Goal: Information Seeking & Learning: Check status

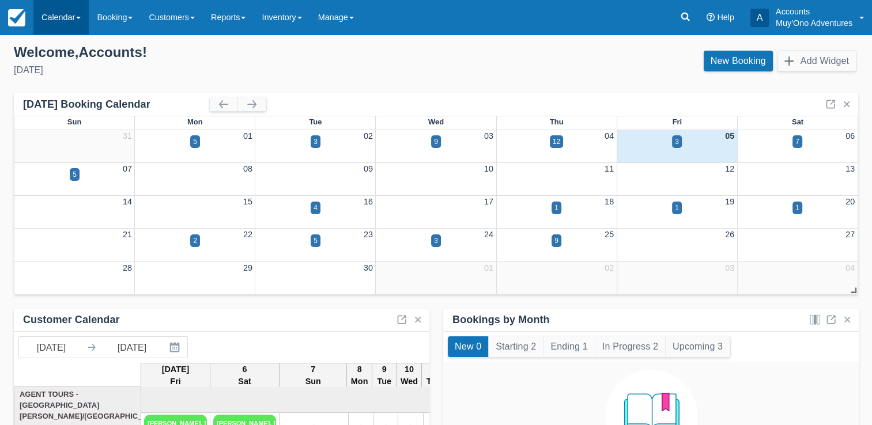
click at [51, 29] on link "Calendar" at bounding box center [60, 17] width 55 height 35
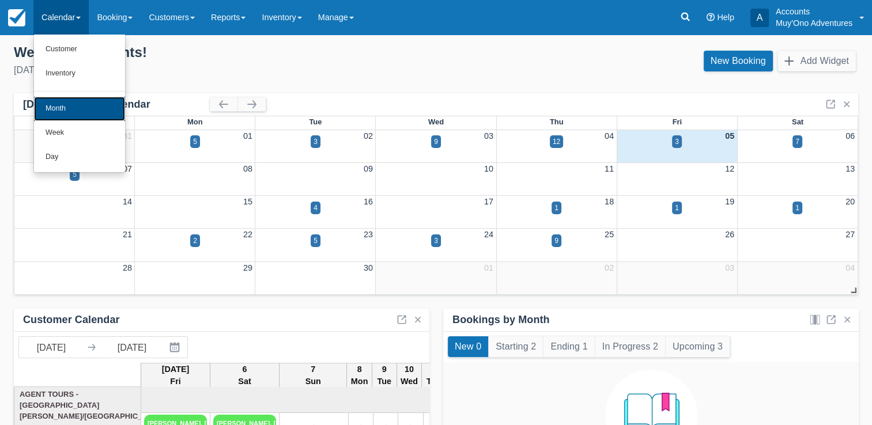
click at [68, 103] on link "Month" at bounding box center [79, 109] width 91 height 24
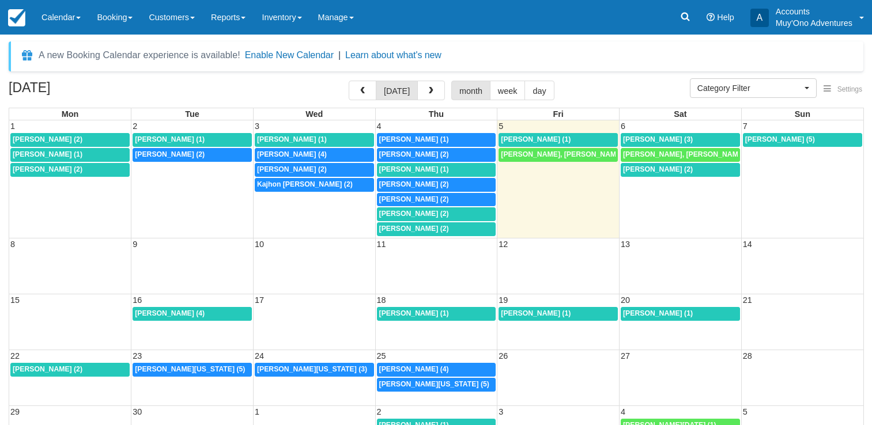
select select
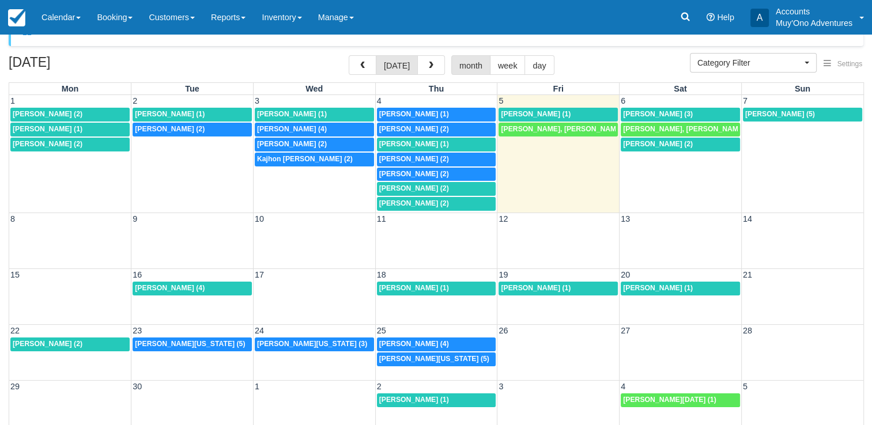
scroll to position [25, 0]
click at [101, 113] on div "Ashley Jones (2)" at bounding box center [70, 114] width 115 height 9
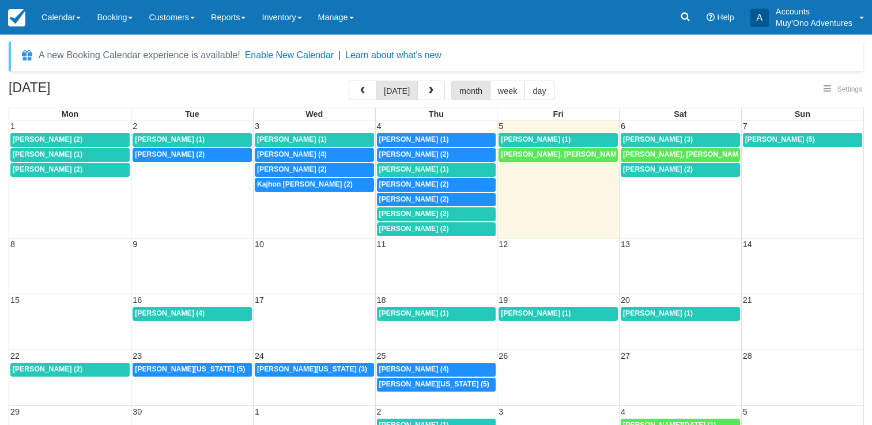
select select
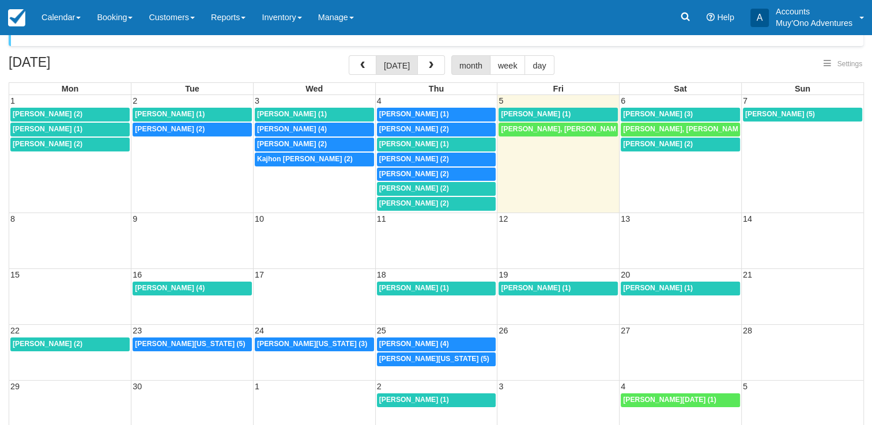
select select
click at [107, 126] on div "Bradley Stein (1)" at bounding box center [70, 129] width 115 height 9
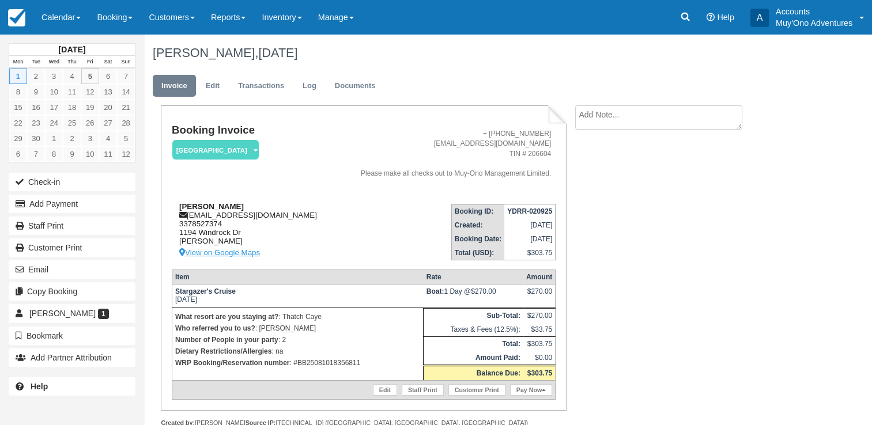
scroll to position [28, 0]
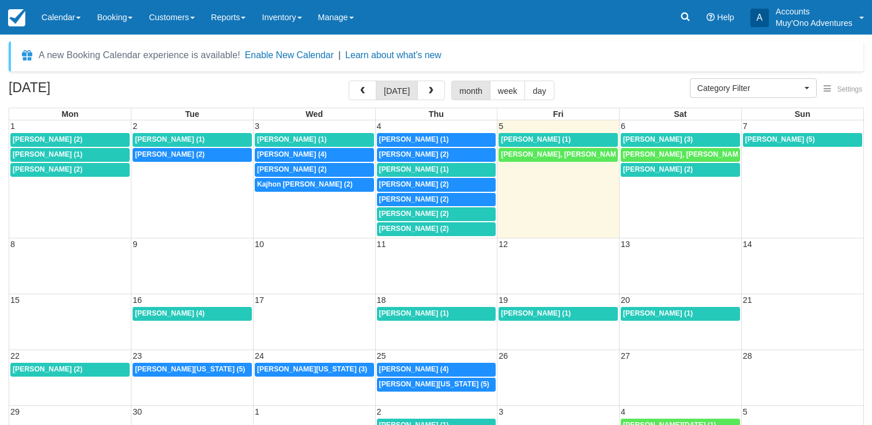
select select
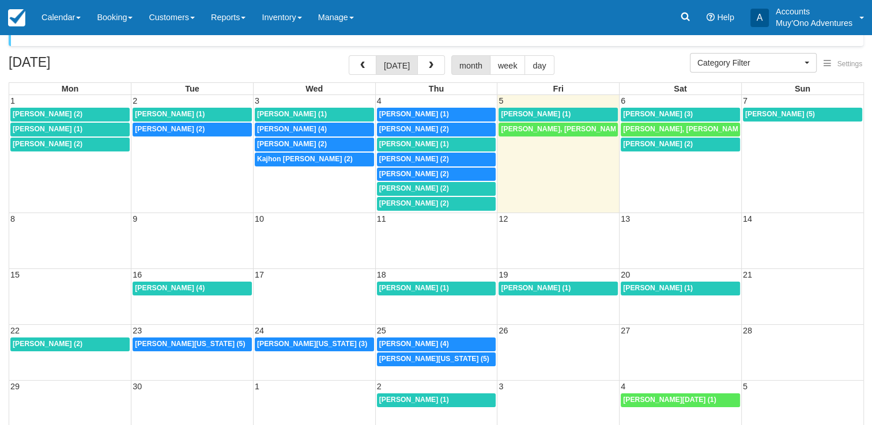
scroll to position [25, 0]
click at [32, 143] on span "Smith, Carson (2)" at bounding box center [48, 144] width 70 height 8
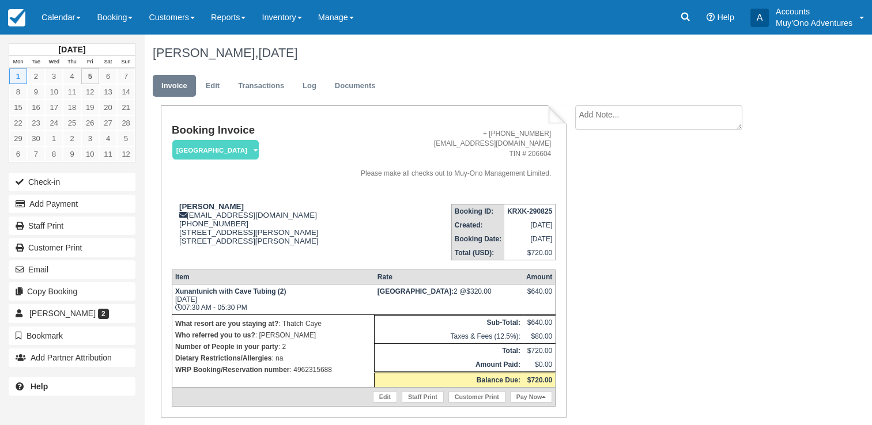
click at [312, 367] on p "WRP Booking/Reservation number : 4962315688" at bounding box center [273, 370] width 196 height 12
copy p "4962315688"
click at [528, 209] on strong "KRXK-290825" at bounding box center [529, 211] width 45 height 8
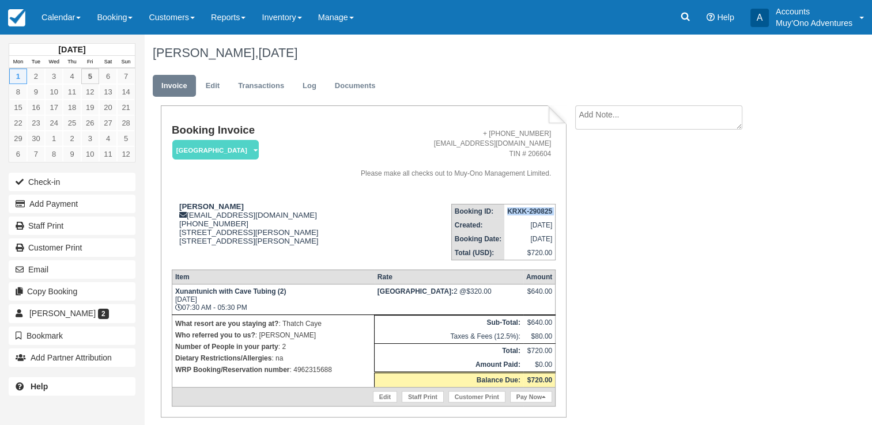
click at [528, 209] on strong "KRXK-290825" at bounding box center [529, 211] width 45 height 8
copy tbody "KRXK-290825"
drag, startPoint x: 180, startPoint y: 205, endPoint x: 230, endPoint y: 209, distance: 50.3
click at [230, 209] on strong "Smith, Carson" at bounding box center [211, 206] width 65 height 9
copy strong "Smith, Carson"
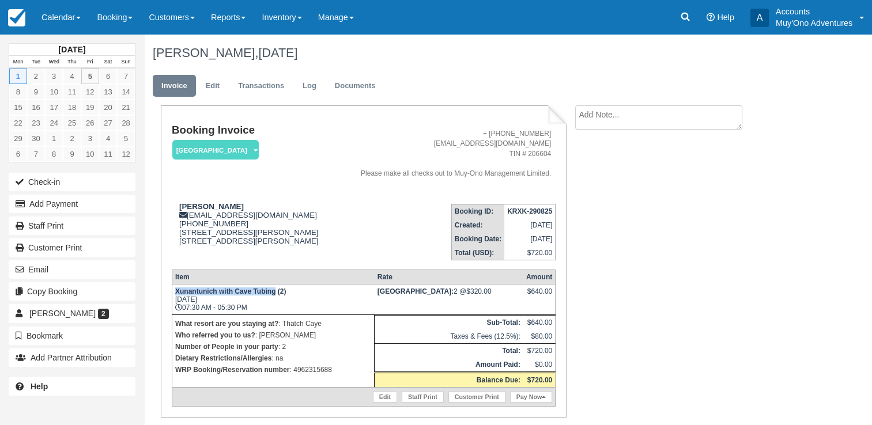
drag, startPoint x: 176, startPoint y: 292, endPoint x: 273, endPoint y: 288, distance: 96.9
click at [273, 288] on td "Xunantunich with Cave Tubing (2) Mon Sep 1, 2025 07:30 AM - 05:30 PM" at bounding box center [273, 299] width 202 height 31
copy strong "Xunantunich with Cave Tubing"
click at [308, 372] on p "WRP Booking/Reservation number : 4962315688" at bounding box center [273, 370] width 196 height 12
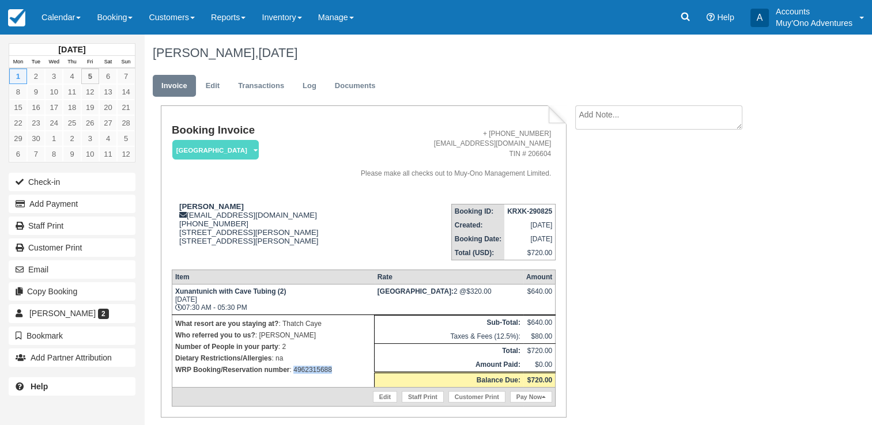
copy p "4962315688"
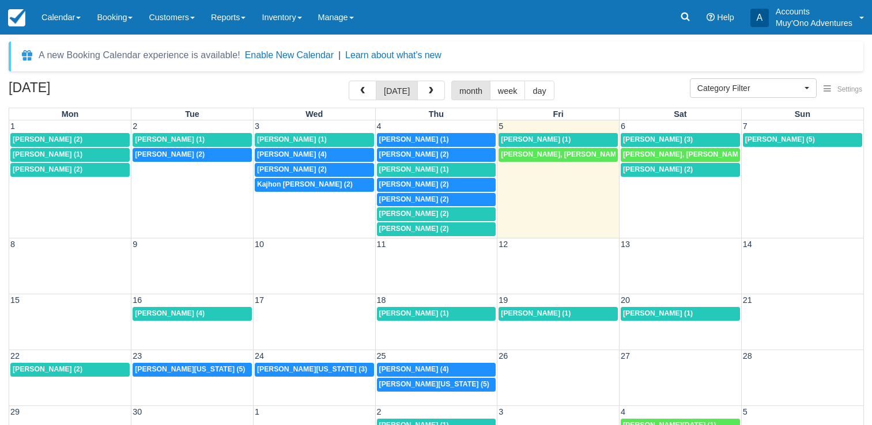
select select
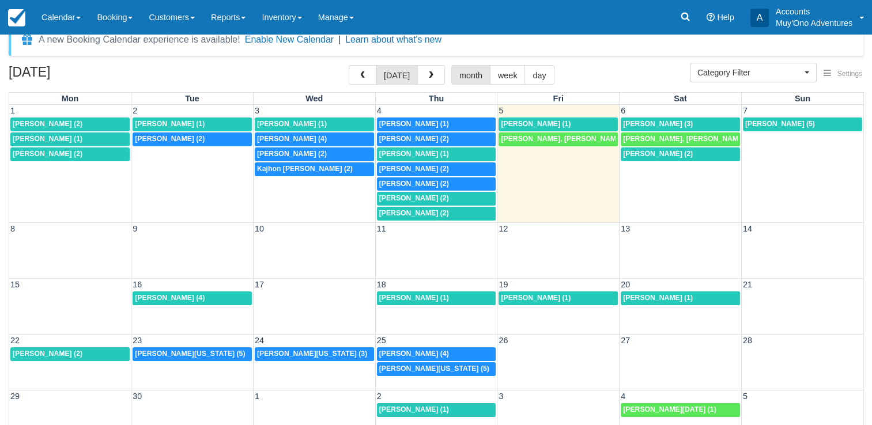
scroll to position [14, 0]
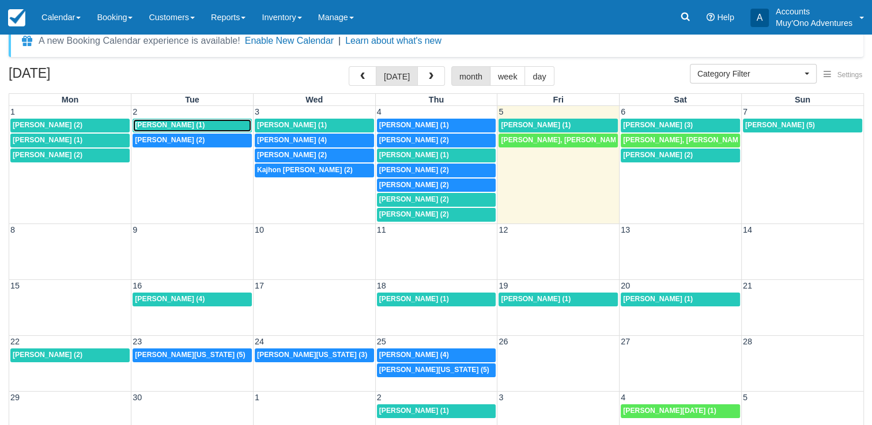
drag, startPoint x: 0, startPoint y: 0, endPoint x: 157, endPoint y: 123, distance: 199.4
click at [157, 123] on span "Ashley Jones (1)" at bounding box center [170, 125] width 70 height 8
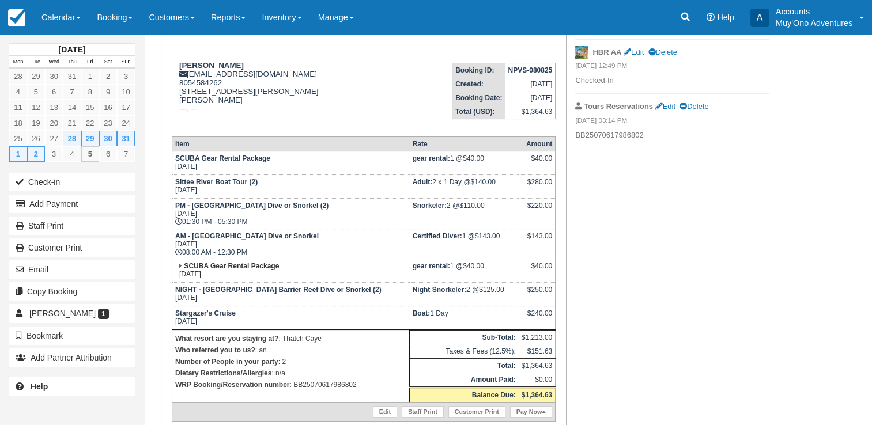
scroll to position [152, 0]
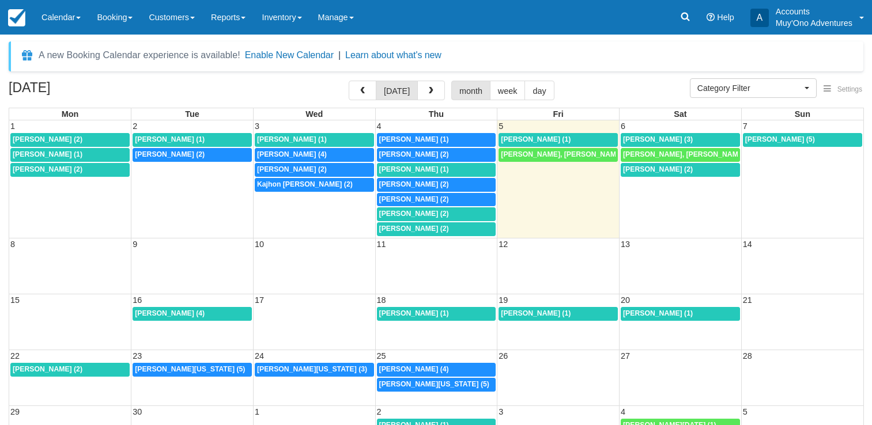
select select
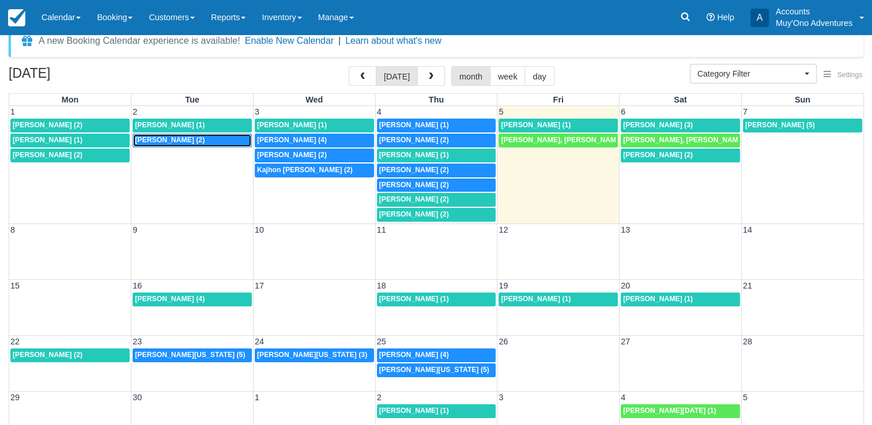
click at [212, 142] on div "8a Kenya Boulware (2)" at bounding box center [192, 140] width 115 height 9
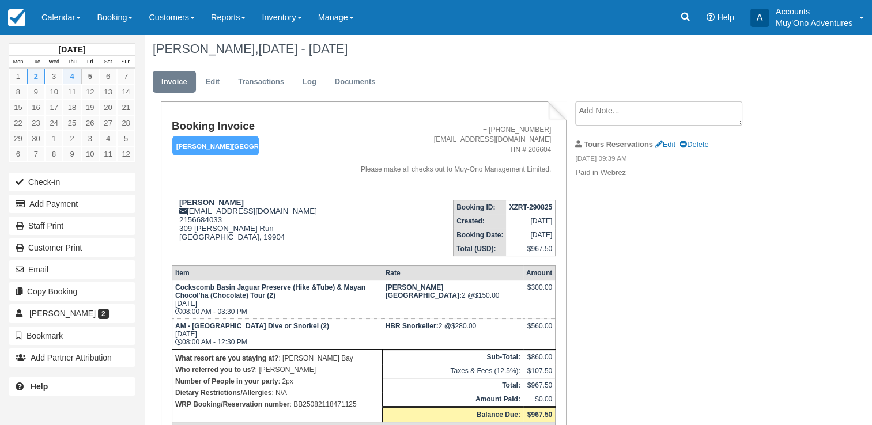
scroll to position [2, 0]
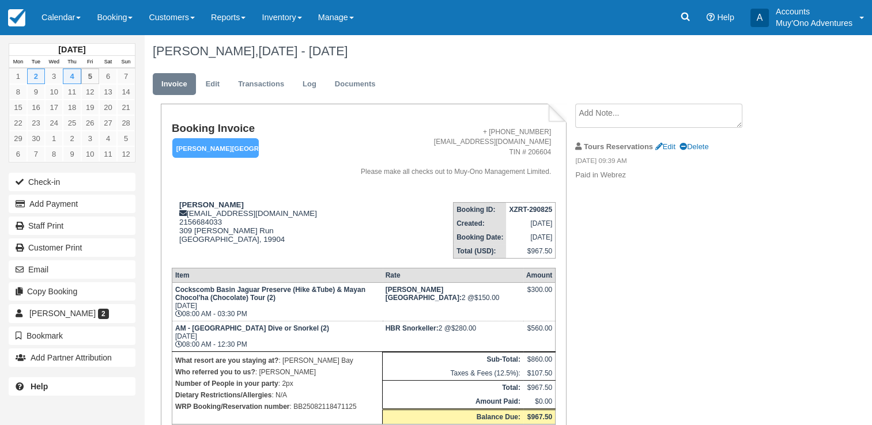
click at [323, 410] on p "WRP Booking/Reservation number : BB25082118471125" at bounding box center [277, 407] width 204 height 12
copy p "BB25082118471125"
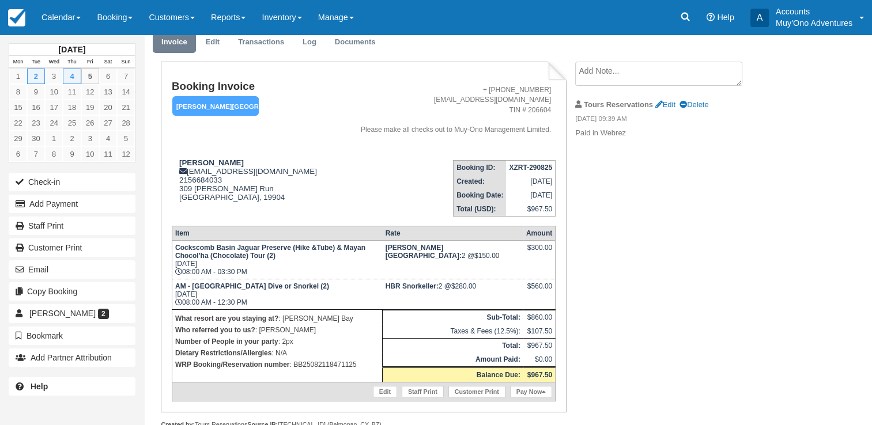
click at [462, 254] on strong "Hopkins Bay Resort:" at bounding box center [423, 252] width 76 height 16
click at [47, 17] on link "Calendar" at bounding box center [60, 17] width 55 height 35
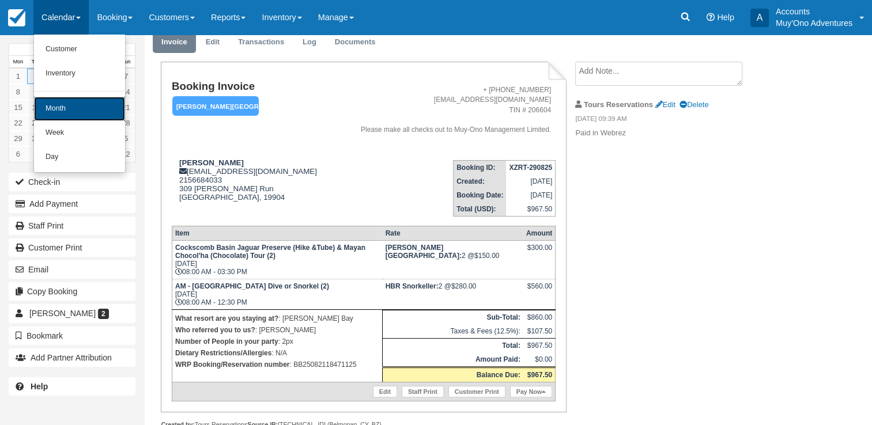
click at [49, 103] on link "Month" at bounding box center [79, 109] width 91 height 24
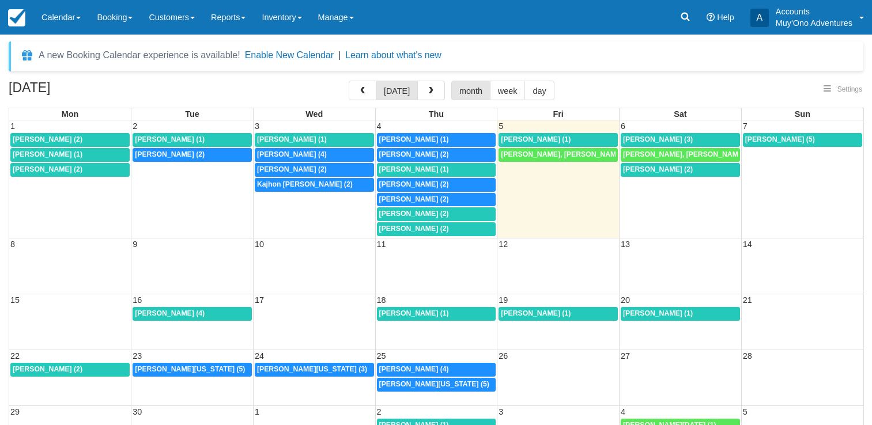
select select
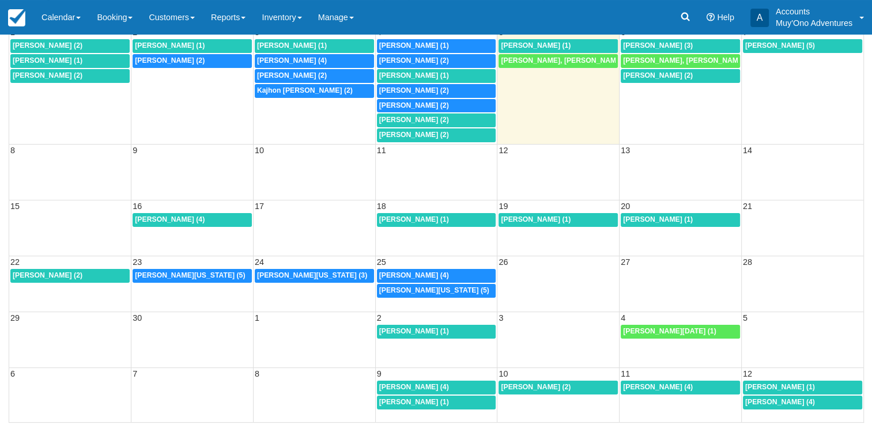
select select
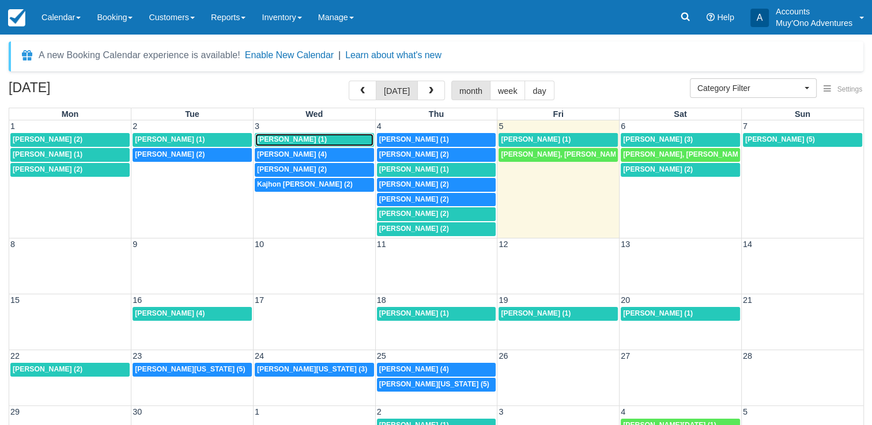
click at [309, 141] on span "[PERSON_NAME] (1)" at bounding box center [292, 139] width 70 height 8
select select
click at [302, 155] on span "David Harkey (4)" at bounding box center [292, 154] width 70 height 8
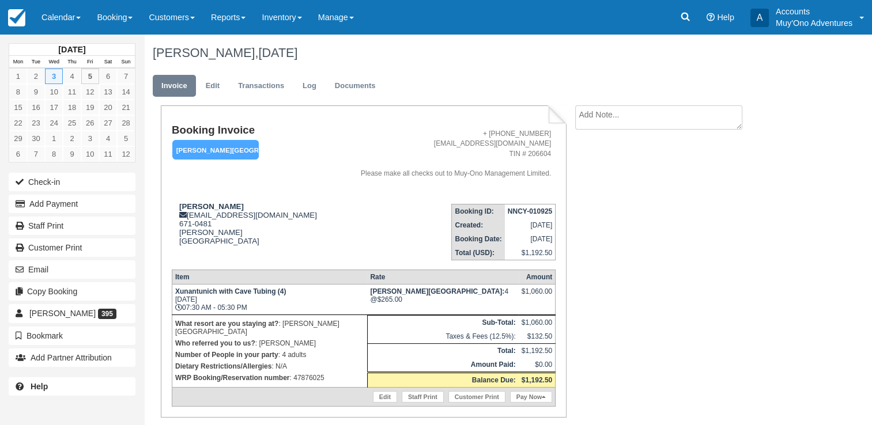
click at [311, 372] on p "WRP Booking/Reservation number : 47876025" at bounding box center [269, 378] width 189 height 12
copy p "47876025"
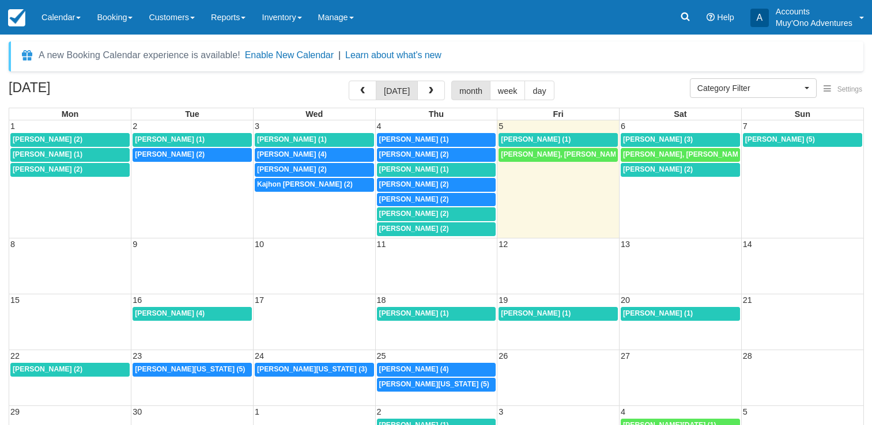
select select
click at [284, 169] on span "[PERSON_NAME] (2)" at bounding box center [292, 169] width 70 height 8
select select
click at [170, 157] on span "[PERSON_NAME] (2)" at bounding box center [170, 154] width 70 height 8
select select
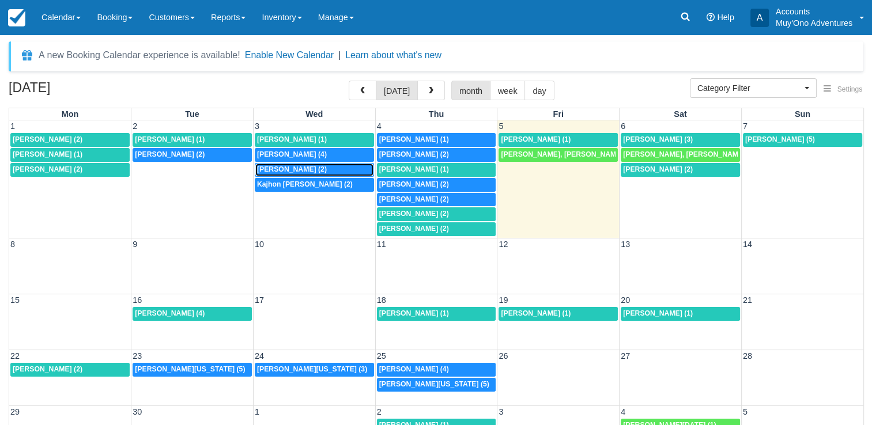
click at [309, 167] on span "Kenya Boulware (2)" at bounding box center [292, 169] width 70 height 8
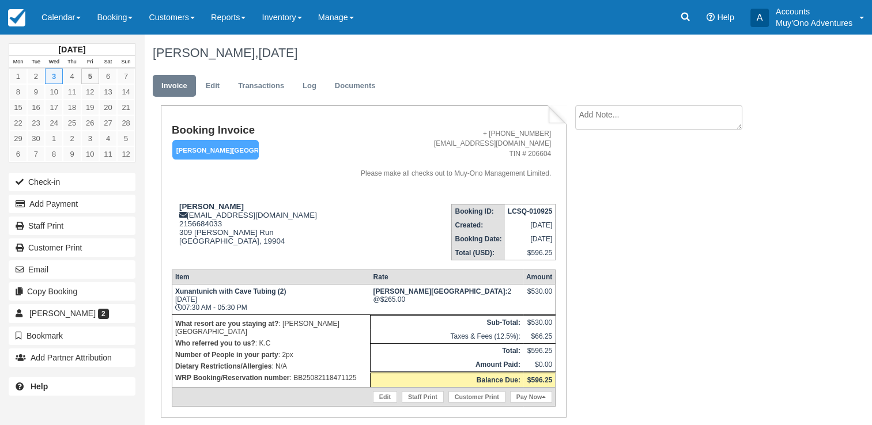
click at [333, 372] on p "WRP Booking/Reservation number : BB25082118471125" at bounding box center [271, 378] width 192 height 12
copy p "BB25082118471125"
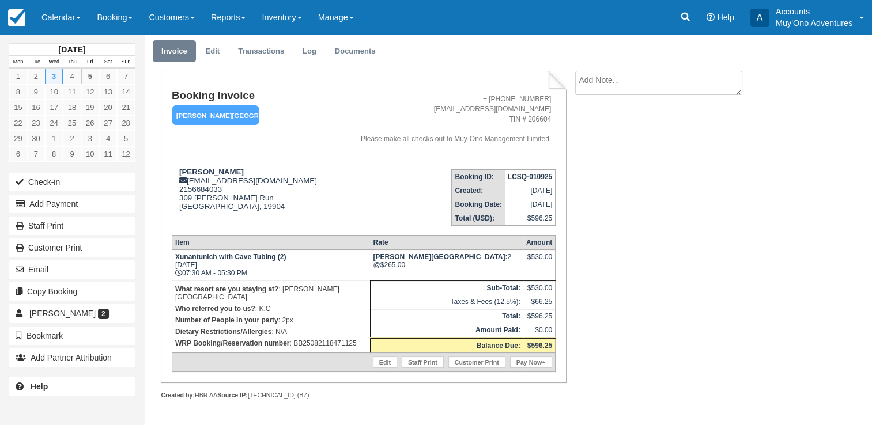
click at [527, 175] on strong "LCSQ-010925" at bounding box center [530, 177] width 44 height 8
click at [528, 176] on strong "LCSQ-010925" at bounding box center [530, 177] width 44 height 8
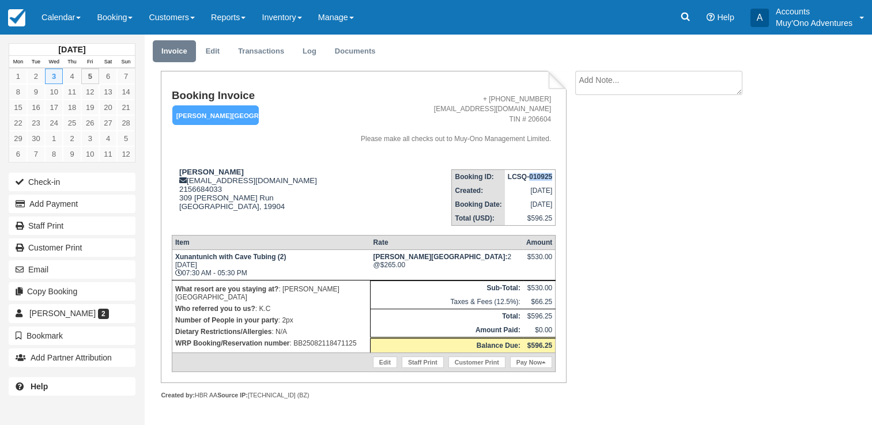
click at [528, 176] on strong "LCSQ-010925" at bounding box center [530, 177] width 44 height 8
drag, startPoint x: 528, startPoint y: 176, endPoint x: 551, endPoint y: 175, distance: 23.7
click at [551, 175] on td "LCSQ-010925" at bounding box center [530, 176] width 51 height 14
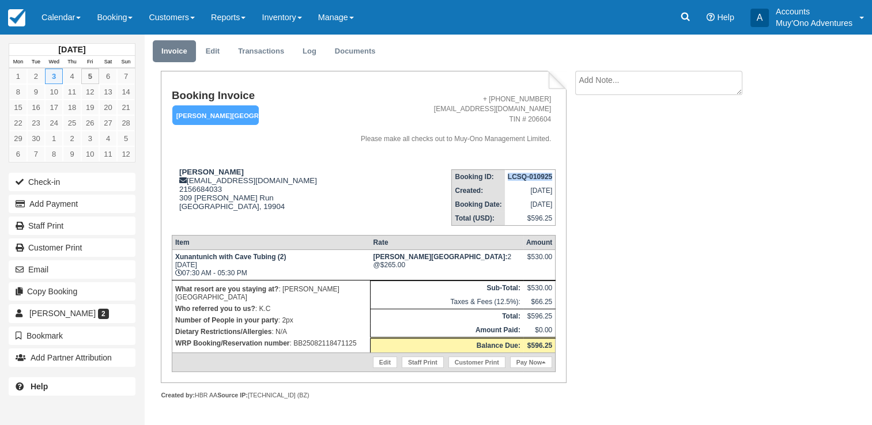
copy strong "LCSQ-010925"
drag, startPoint x: 177, startPoint y: 171, endPoint x: 238, endPoint y: 173, distance: 60.6
click at [238, 173] on div "Kenya Boulware kenya.awynn@gmail.com 2156684033 309 Boggs Run Dover, 19904 View…" at bounding box center [253, 197] width 162 height 58
copy strong "Kenya Boulware"
drag, startPoint x: 175, startPoint y: 262, endPoint x: 274, endPoint y: 255, distance: 99.3
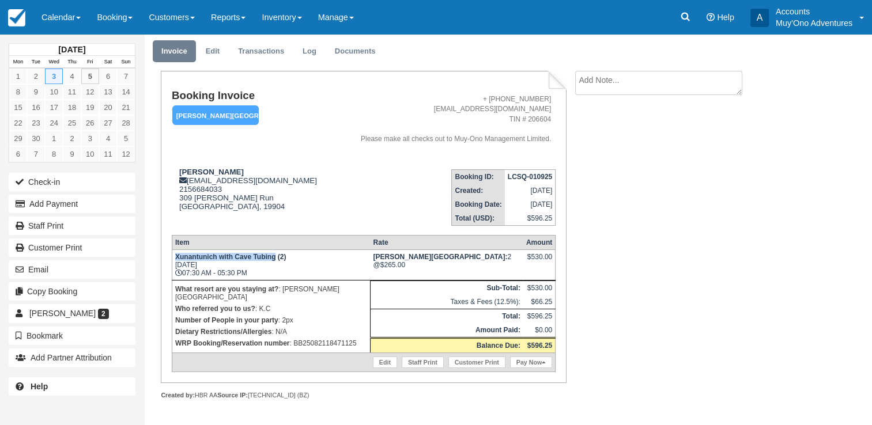
click at [274, 255] on td "Xunantunich with Cave Tubing (2) Wed Sep 3, 2025 07:30 AM - 05:30 PM" at bounding box center [271, 264] width 198 height 31
copy strong "Xunantunich with Cave Tubing"
click at [338, 338] on p "WRP Booking/Reservation number : BB25082118471125" at bounding box center [271, 344] width 192 height 12
copy p "BB25082118471125"
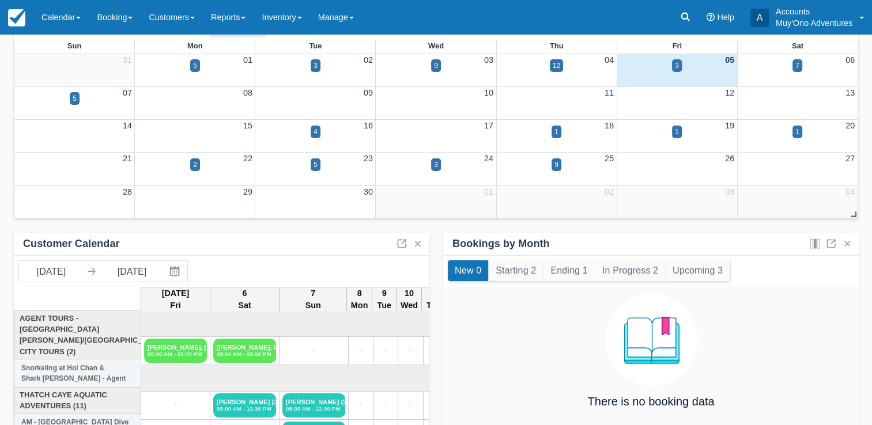
scroll to position [67, 0]
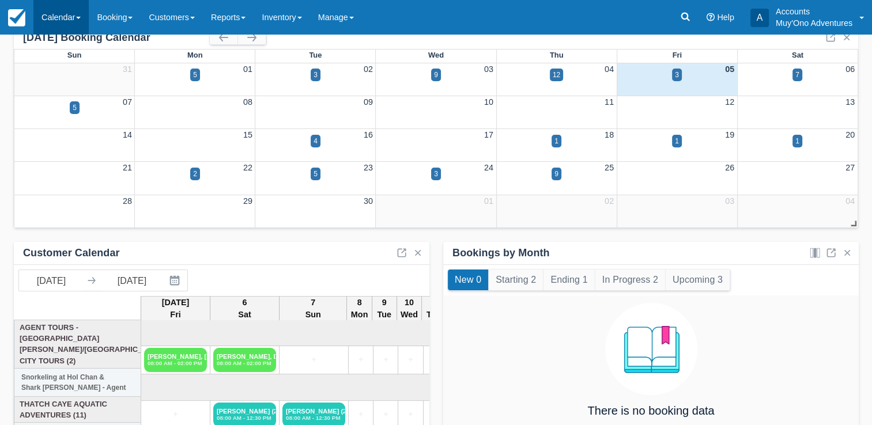
click at [47, 17] on link "Calendar" at bounding box center [60, 17] width 55 height 35
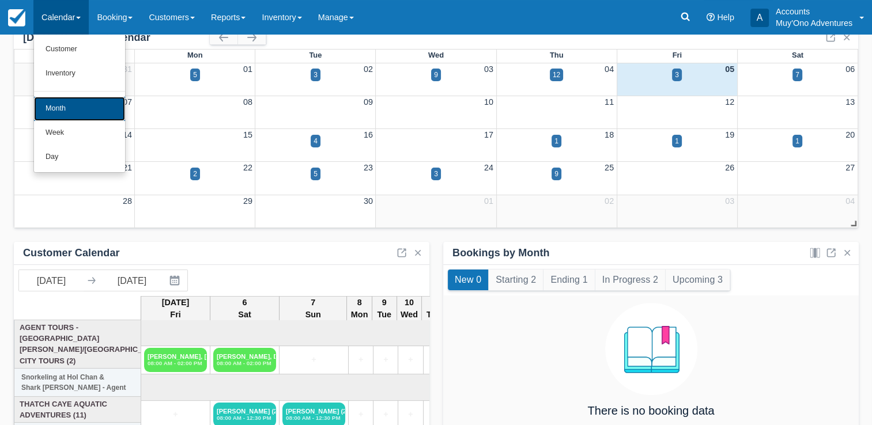
click at [57, 108] on link "Month" at bounding box center [79, 109] width 91 height 24
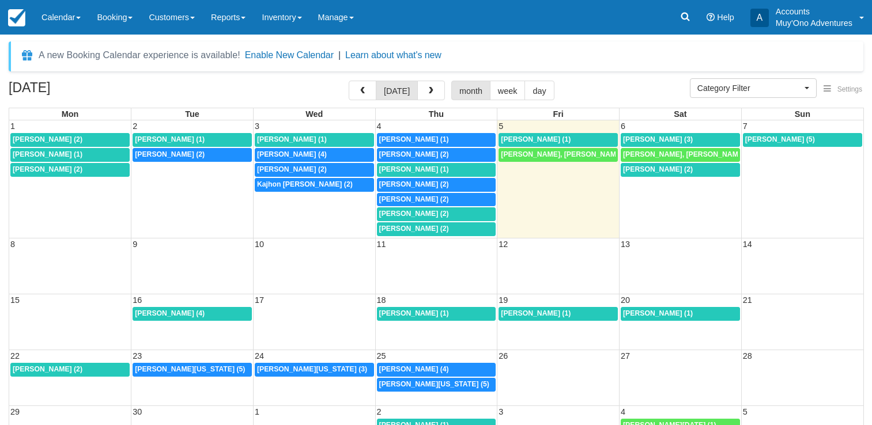
select select
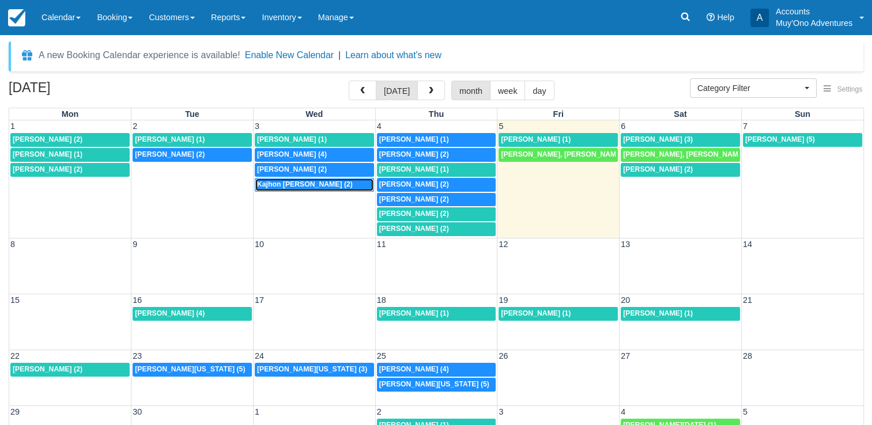
click at [298, 187] on span "Kajhon Soyini (2)" at bounding box center [305, 184] width 96 height 8
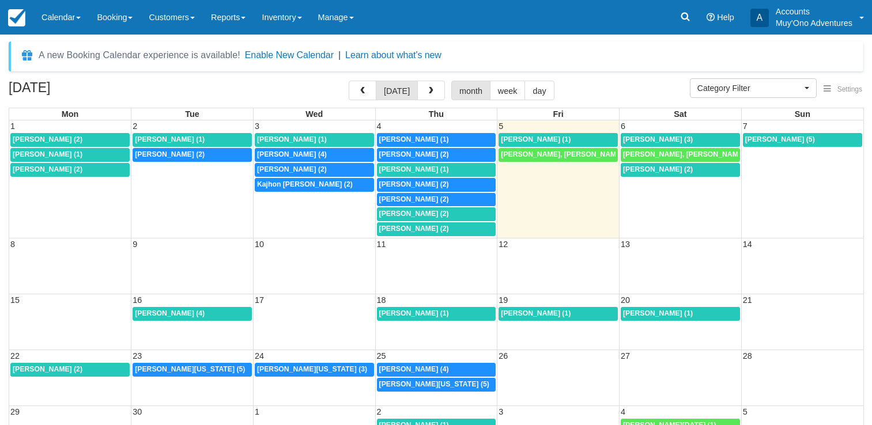
select select
click at [297, 187] on span "Kajhon [PERSON_NAME] (2)" at bounding box center [305, 184] width 96 height 8
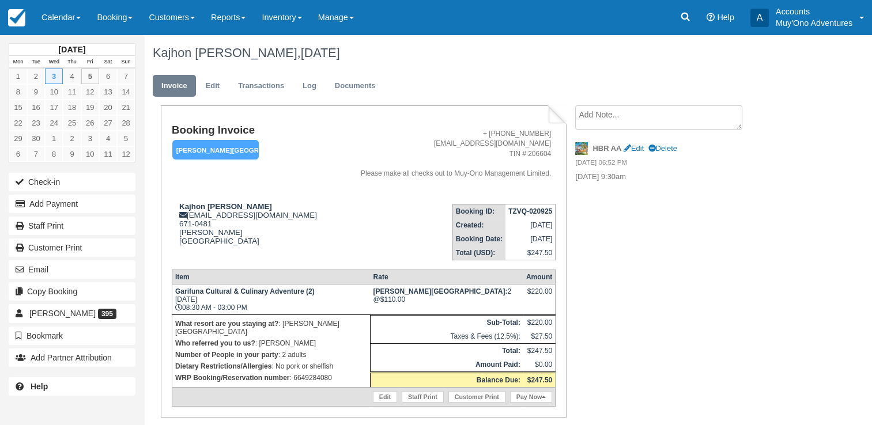
click at [320, 372] on p "WRP Booking/Reservation number : 6649284080" at bounding box center [271, 378] width 192 height 12
copy p "6649284080"
click at [55, 20] on link "Calendar" at bounding box center [60, 17] width 55 height 35
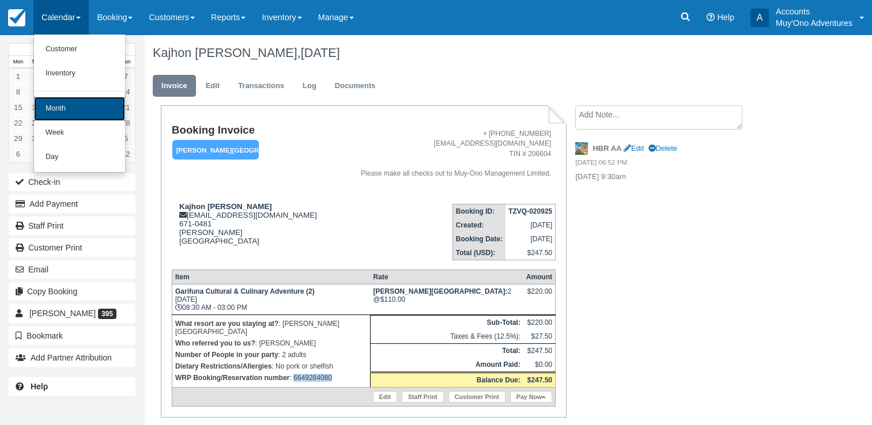
click at [56, 115] on link "Month" at bounding box center [79, 109] width 91 height 24
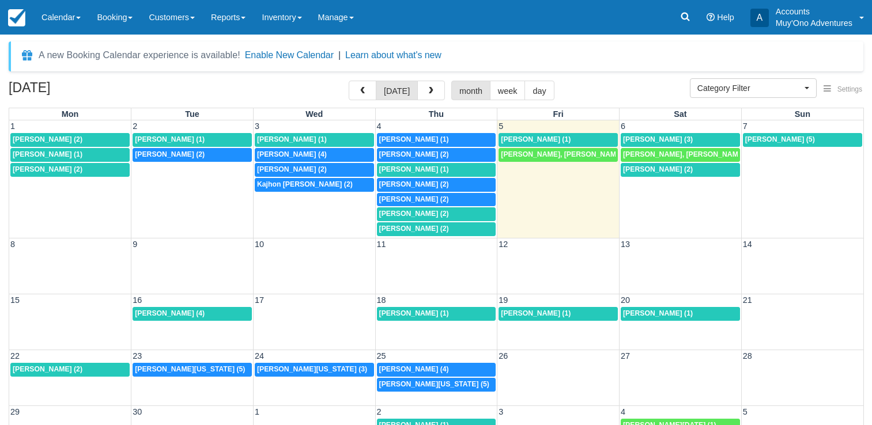
select select
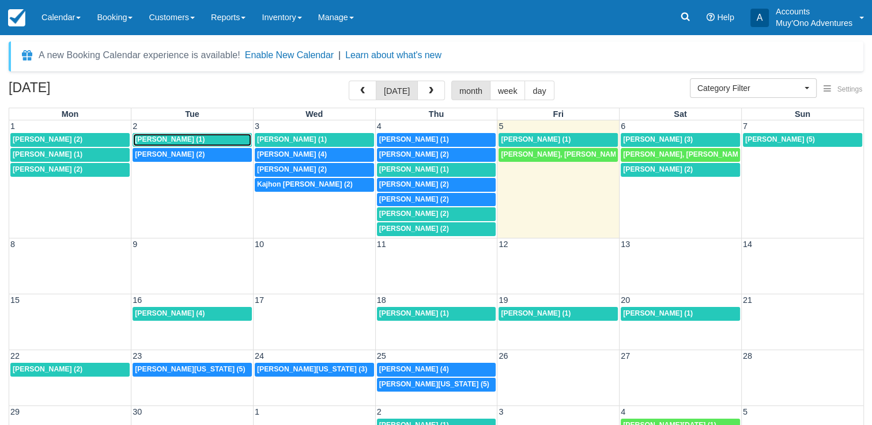
click at [152, 139] on span "[PERSON_NAME] (1)" at bounding box center [170, 139] width 70 height 8
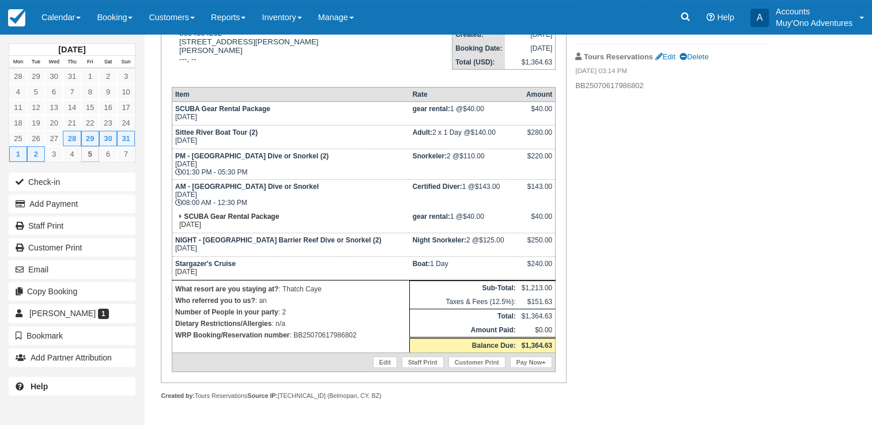
scroll to position [54, 0]
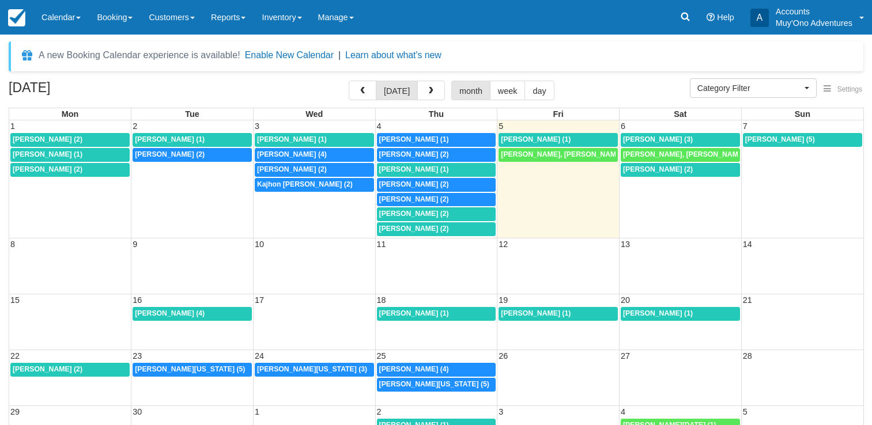
select select
click at [190, 151] on span "[PERSON_NAME] (2)" at bounding box center [170, 154] width 70 height 8
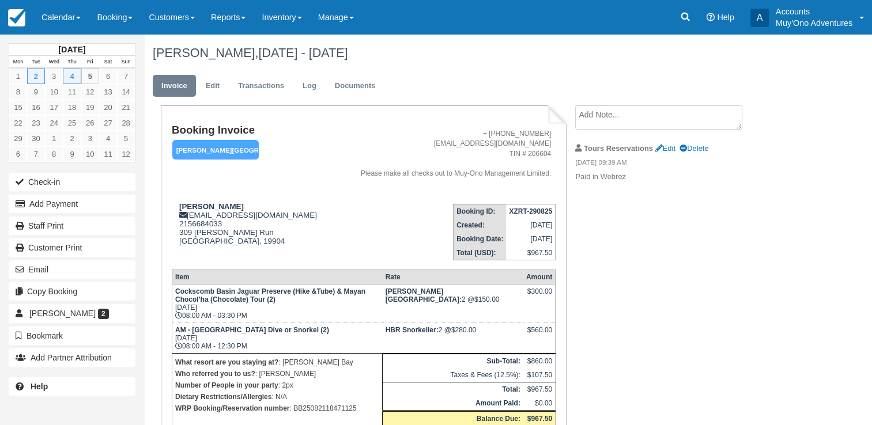
scroll to position [72, 0]
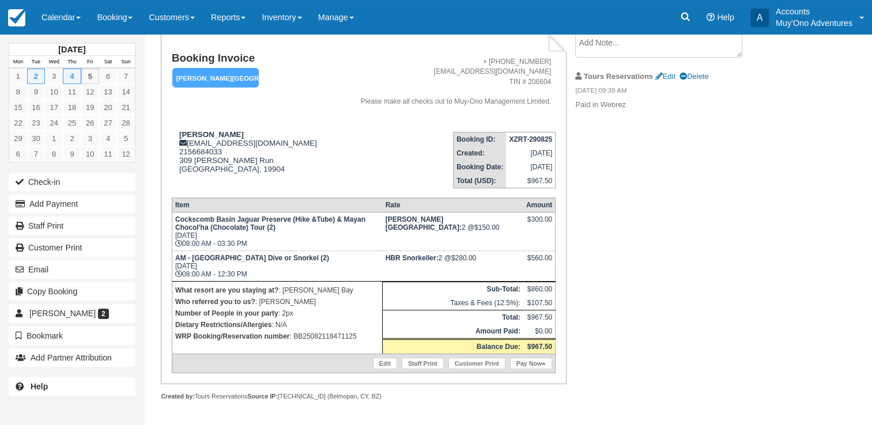
click at [331, 335] on p "WRP Booking/Reservation number : BB25082118471125" at bounding box center [277, 337] width 204 height 12
copy p "BB25082118471125"
click at [527, 137] on strong "XZRT-290825" at bounding box center [530, 139] width 43 height 8
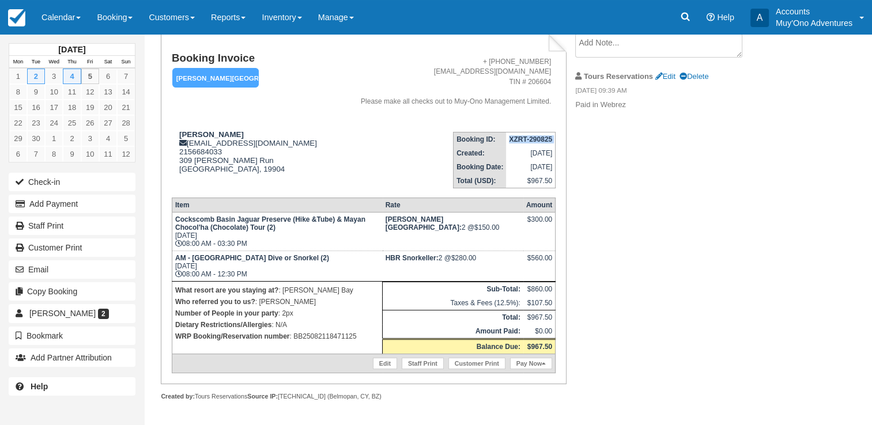
click at [527, 137] on strong "XZRT-290825" at bounding box center [530, 139] width 43 height 8
copy tbody "XZRT-290825"
drag, startPoint x: 180, startPoint y: 131, endPoint x: 239, endPoint y: 138, distance: 58.6
click at [239, 138] on strong "Kenya Boulware" at bounding box center [211, 134] width 65 height 9
copy strong "Kenya Boulware"
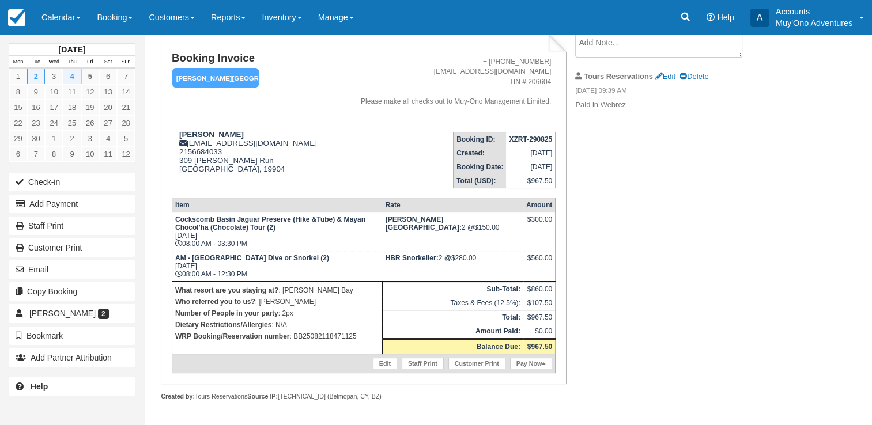
click at [316, 336] on p "WRP Booking/Reservation number : BB25082118471125" at bounding box center [277, 337] width 204 height 12
copy p "BB25082118471125"
click at [50, 19] on link "Calendar" at bounding box center [60, 17] width 55 height 35
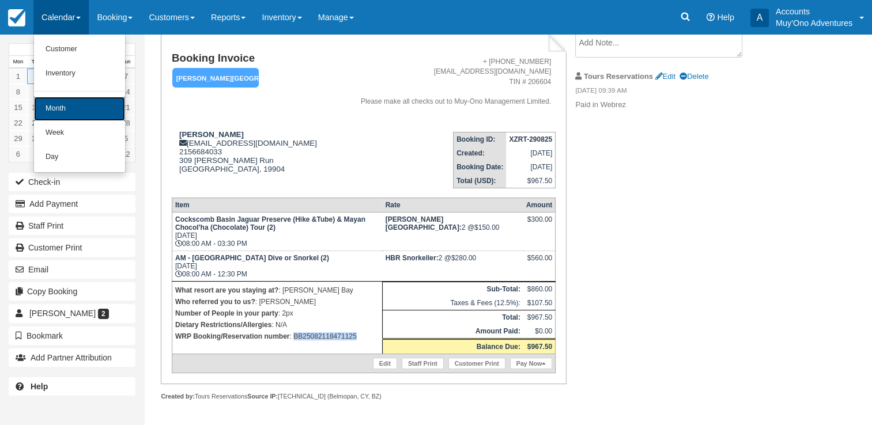
click at [60, 107] on link "Month" at bounding box center [79, 109] width 91 height 24
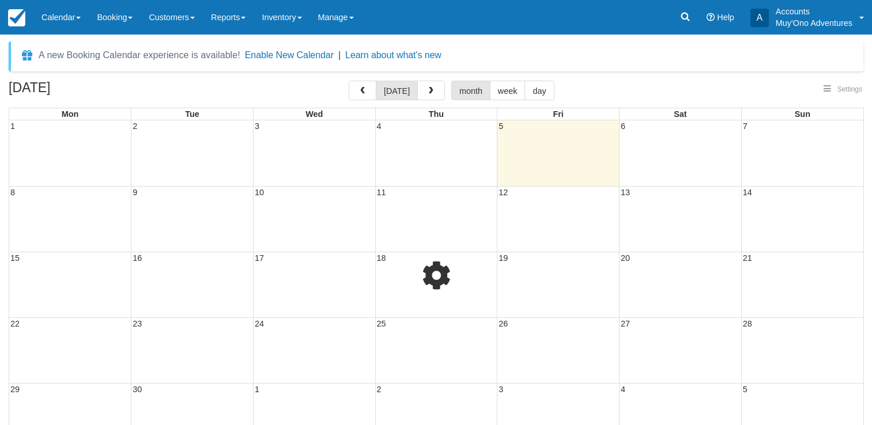
select select
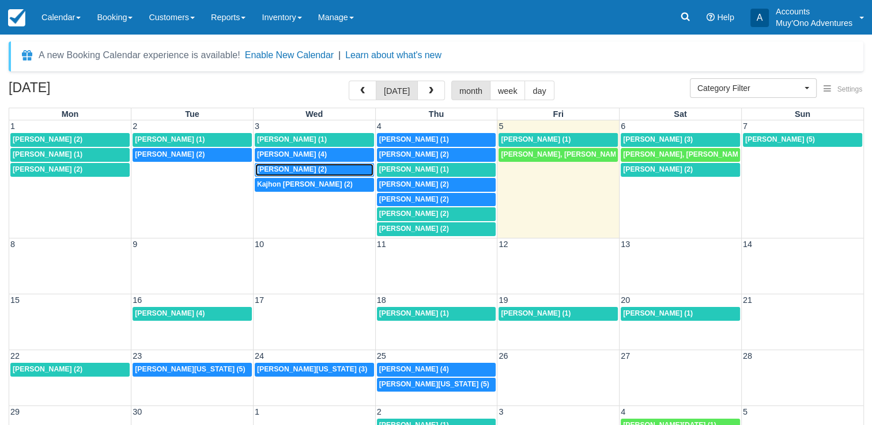
click at [321, 169] on span "[PERSON_NAME] (2)" at bounding box center [292, 169] width 70 height 8
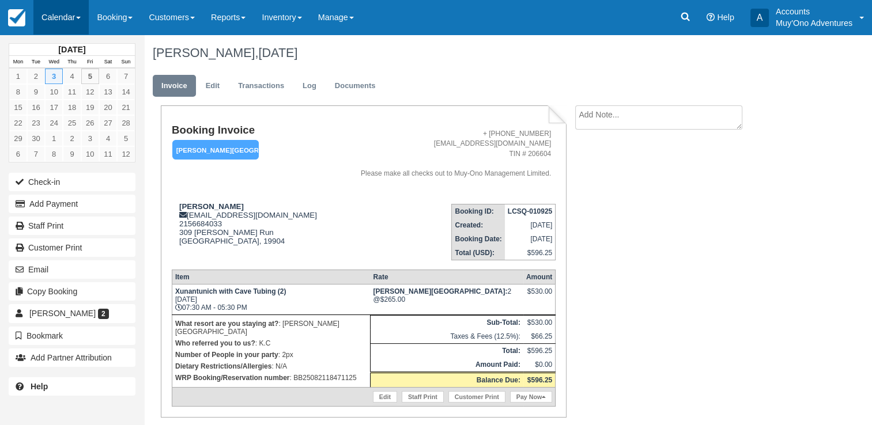
click at [69, 6] on link "Calendar" at bounding box center [60, 17] width 55 height 35
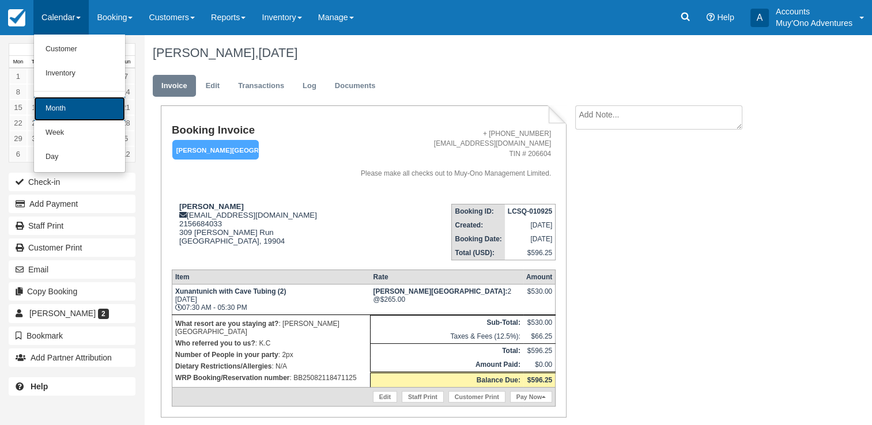
click at [66, 105] on link "Month" at bounding box center [79, 109] width 91 height 24
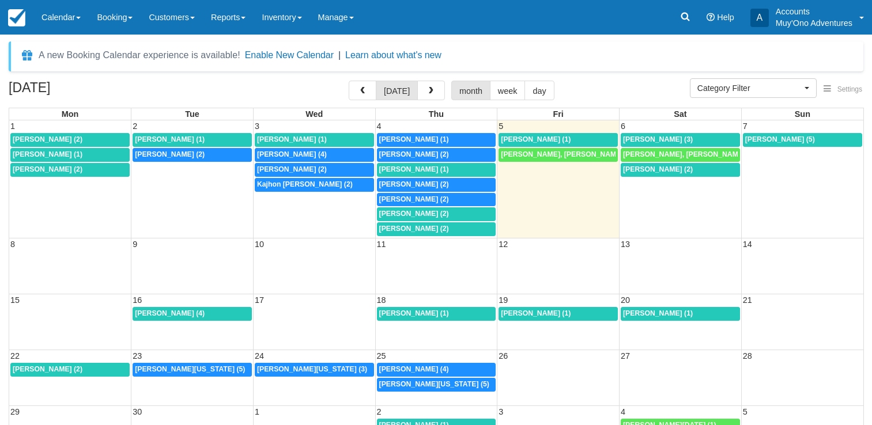
select select
click at [174, 150] on div "8a [PERSON_NAME] (2)" at bounding box center [192, 154] width 115 height 9
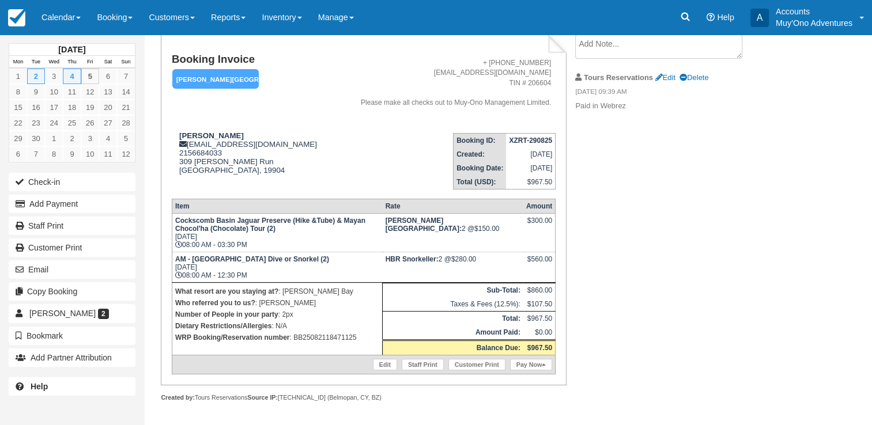
scroll to position [72, 0]
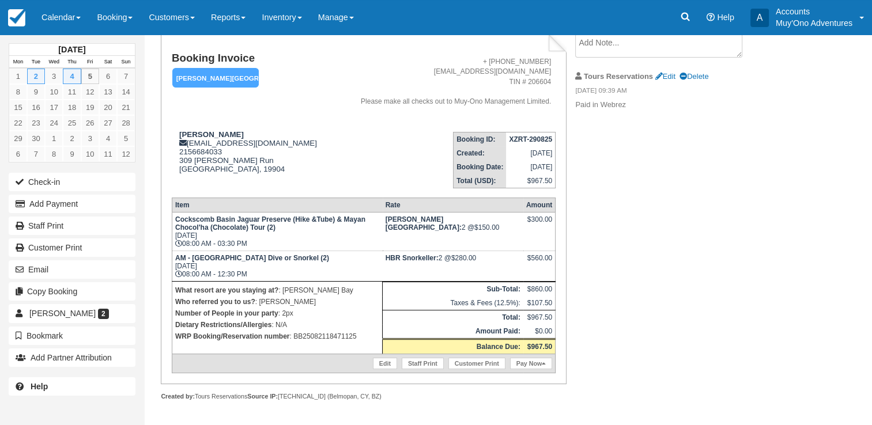
click at [553, 207] on th "Amount" at bounding box center [539, 205] width 32 height 14
click at [336, 334] on p "WRP Booking/Reservation number : BB25082118471125" at bounding box center [277, 337] width 204 height 12
copy p "BB25082118471125"
click at [528, 139] on strong "XZRT-290825" at bounding box center [530, 139] width 43 height 8
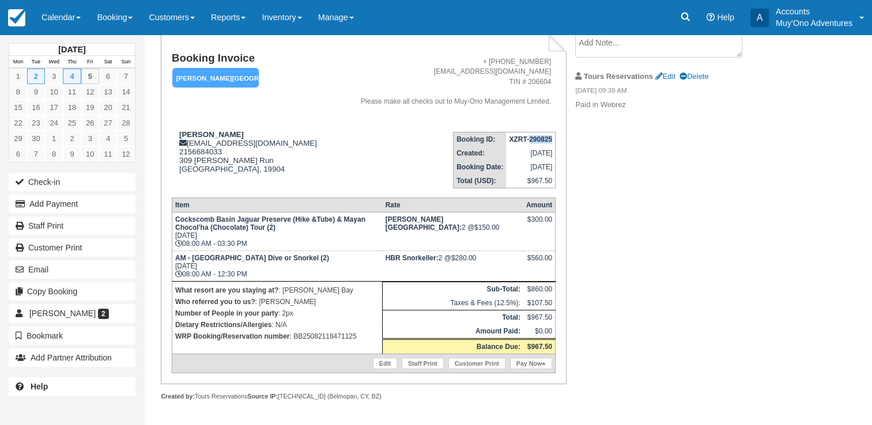
click at [528, 139] on strong "XZRT-290825" at bounding box center [530, 139] width 43 height 8
copy tbody "XZRT-290825"
drag, startPoint x: 176, startPoint y: 132, endPoint x: 237, endPoint y: 137, distance: 60.7
click at [237, 137] on div "Kenya Boulware kenya.awynn@gmail.com 2156684033 309 Boggs Run Dover, 19904 View…" at bounding box center [253, 159] width 162 height 58
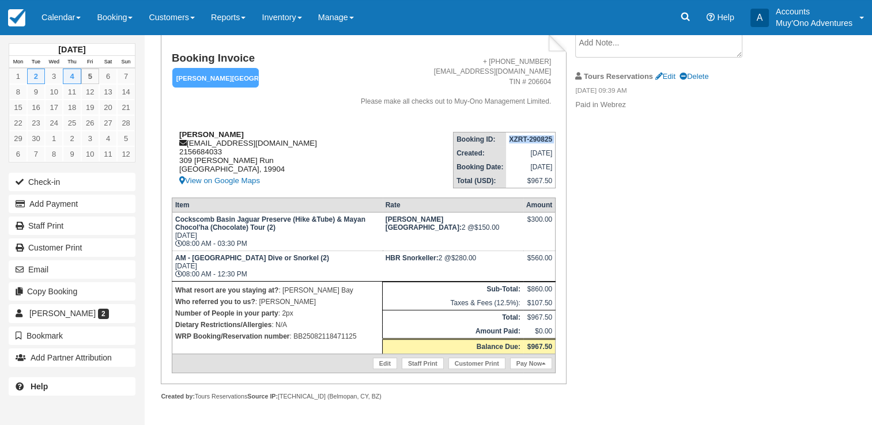
copy strong "Kenya Boulware"
drag, startPoint x: 191, startPoint y: 260, endPoint x: 254, endPoint y: 259, distance: 62.8
click at [254, 259] on strong "AM - Belize Barrier Reef Dive or Snorkel (2)" at bounding box center [252, 258] width 154 height 8
copy strong "Belize Barrier Reef"
click at [330, 334] on p "WRP Booking/Reservation number : BB25082118471125" at bounding box center [277, 337] width 204 height 12
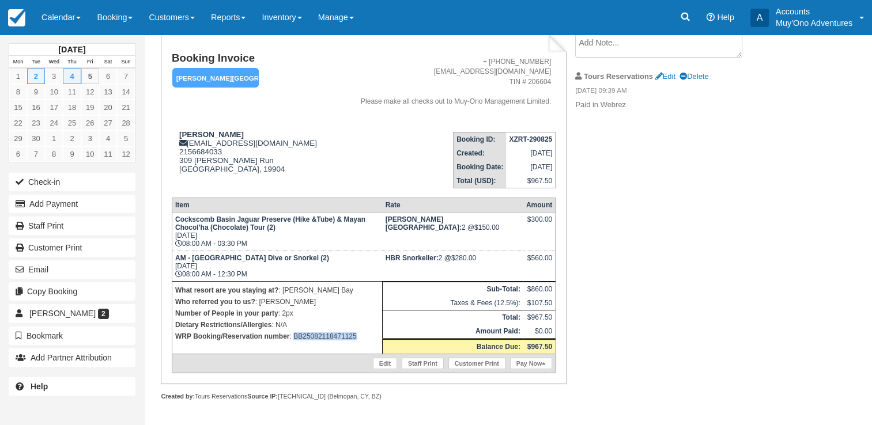
click at [330, 334] on p "WRP Booking/Reservation number : BB25082118471125" at bounding box center [277, 337] width 204 height 12
copy p "BB25082118471125"
click at [57, 21] on link "Calendar" at bounding box center [60, 17] width 55 height 35
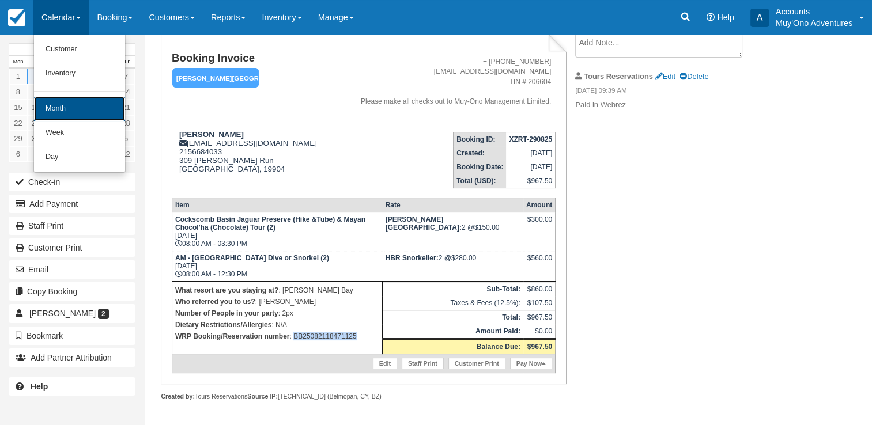
click at [74, 100] on link "Month" at bounding box center [79, 109] width 91 height 24
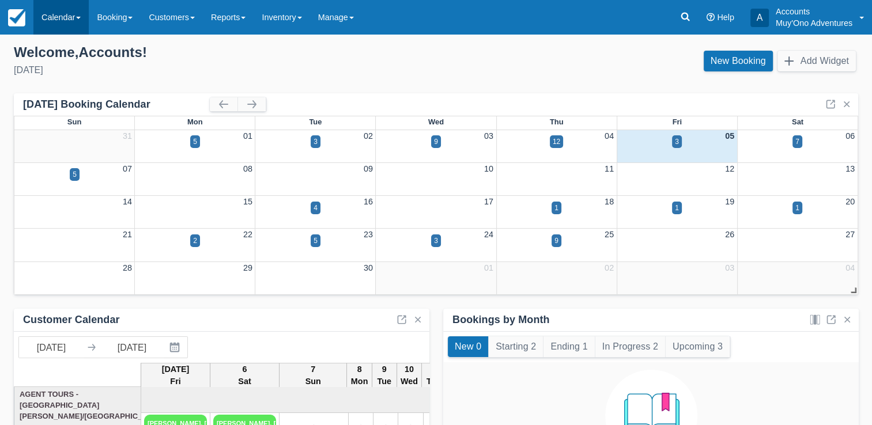
click at [60, 21] on link "Calendar" at bounding box center [60, 17] width 55 height 35
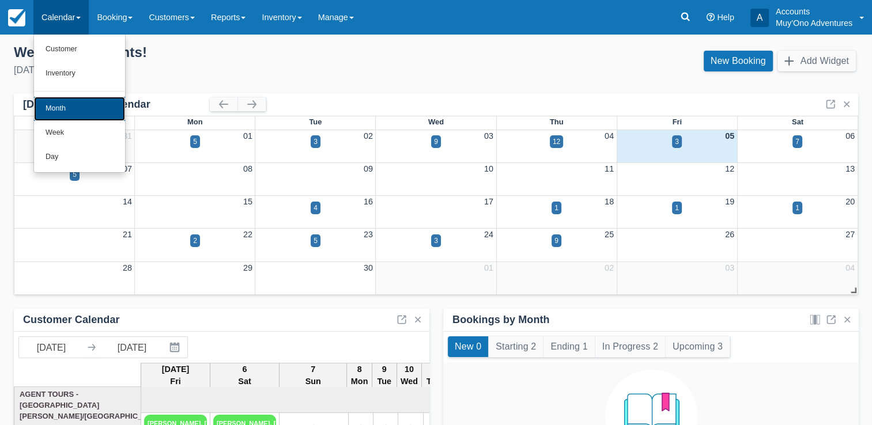
click at [52, 106] on link "Month" at bounding box center [79, 109] width 91 height 24
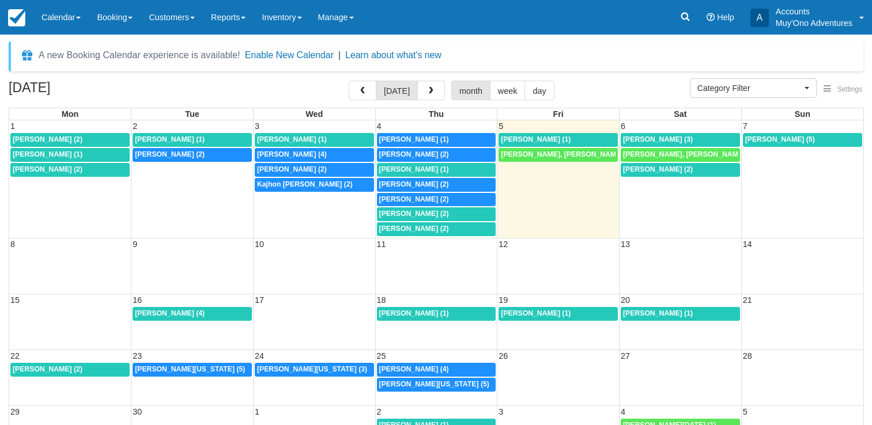
select select
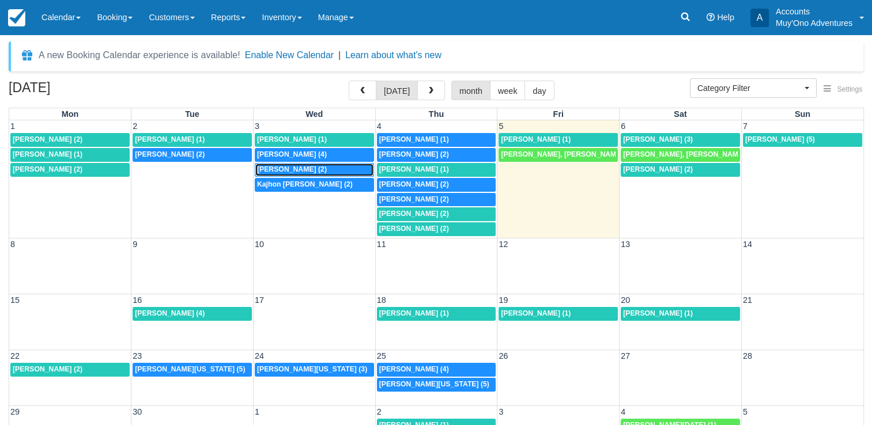
click at [309, 167] on span "Kenya Boulware (2)" at bounding box center [292, 169] width 70 height 8
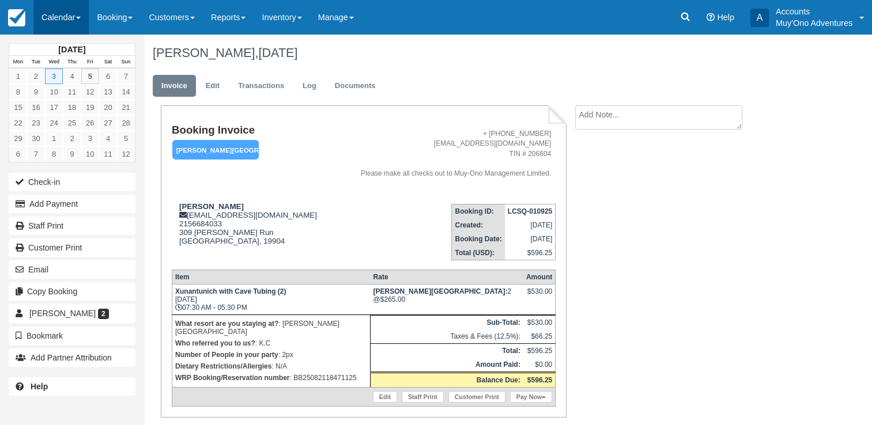
click at [68, 11] on link "Calendar" at bounding box center [60, 17] width 55 height 35
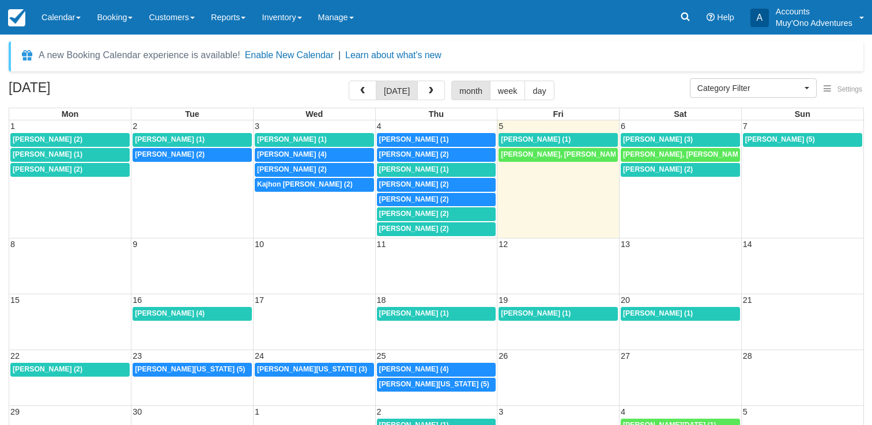
select select
click at [267, 183] on span "Kajhon [PERSON_NAME] (2)" at bounding box center [305, 184] width 96 height 8
select select
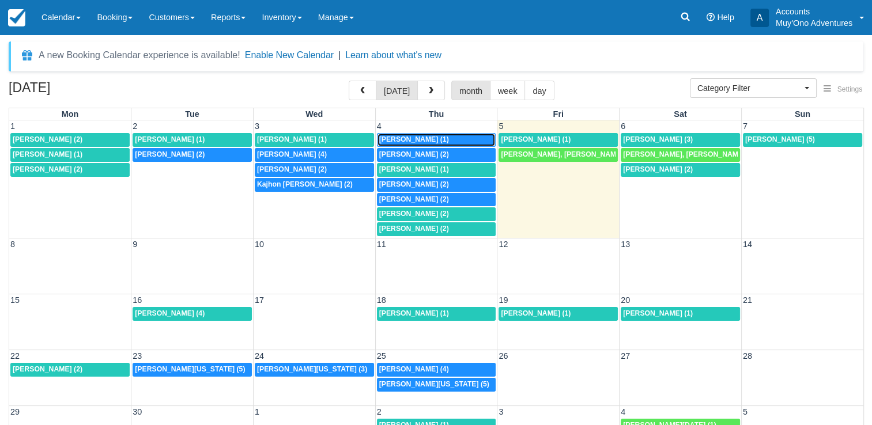
click at [400, 140] on span "[PERSON_NAME] (1)" at bounding box center [414, 139] width 70 height 8
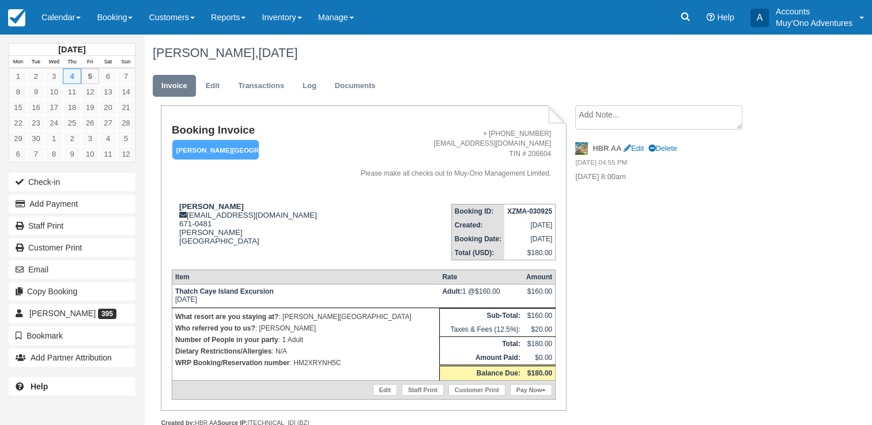
click at [309, 363] on p "WRP Booking/Reservation number : HM2XRYNH5C" at bounding box center [305, 363] width 261 height 12
copy p "HM2XRYNH5C"
click at [530, 209] on strong "XZMA-030925" at bounding box center [529, 211] width 45 height 8
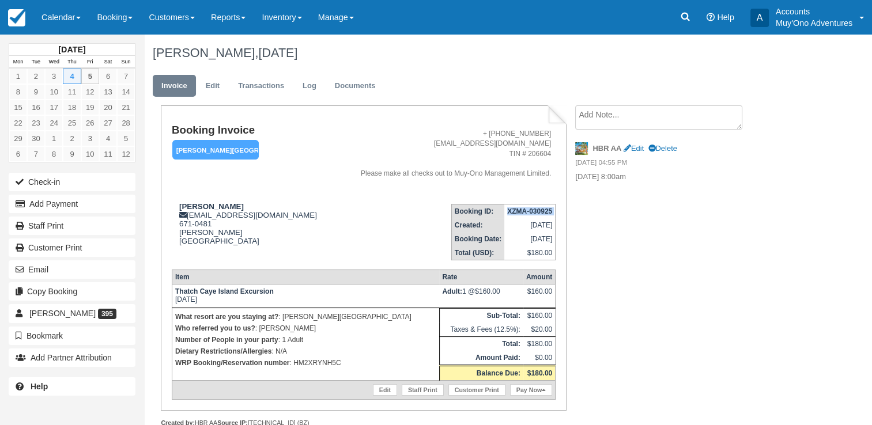
click at [530, 209] on strong "XZMA-030925" at bounding box center [529, 211] width 45 height 8
copy tbody "XZMA-030925"
click at [203, 206] on strong "[PERSON_NAME]" at bounding box center [211, 206] width 65 height 9
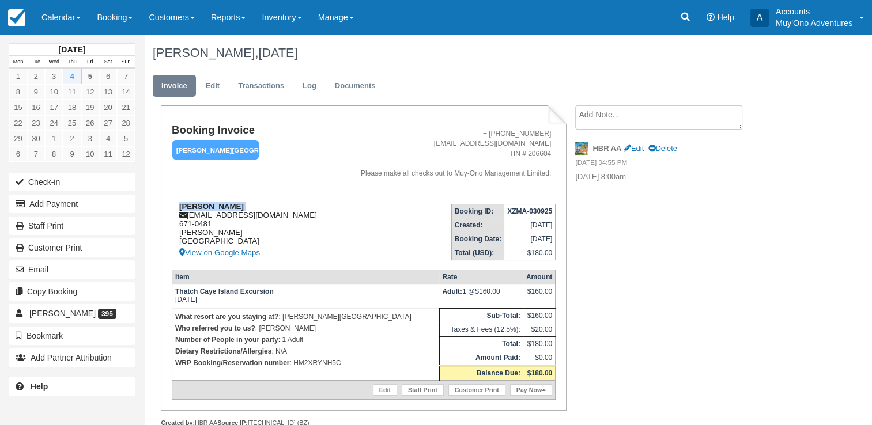
copy div "[PERSON_NAME]"
click at [311, 369] on p "WRP Booking/Reservation number : HM2XRYNH5C" at bounding box center [305, 363] width 261 height 12
copy p "HM2XRYNH5C"
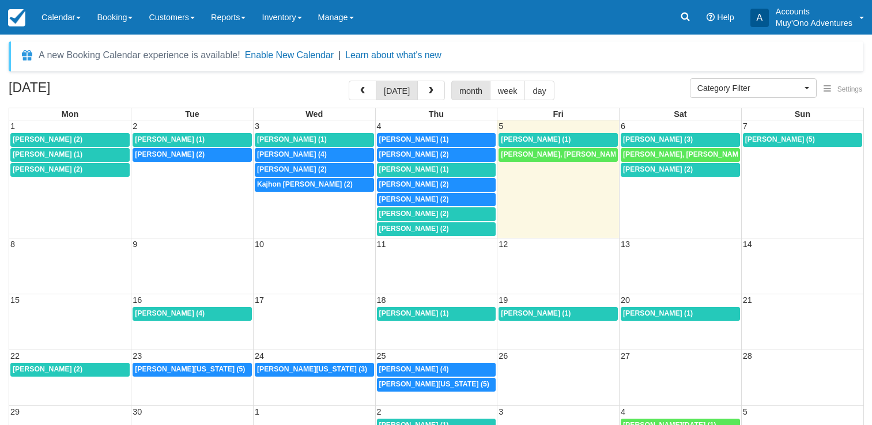
select select
click at [420, 150] on span "[PERSON_NAME] (2)" at bounding box center [414, 154] width 70 height 8
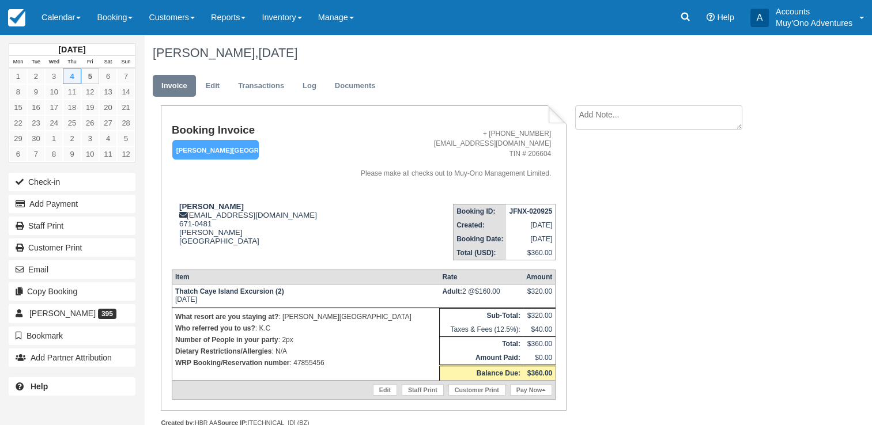
click at [307, 365] on p "WRP Booking/Reservation number : 47855456" at bounding box center [305, 363] width 261 height 12
drag, startPoint x: 307, startPoint y: 365, endPoint x: 392, endPoint y: 229, distance: 160.0
click at [392, 229] on td "Booking ID: JFNX-020925 Created: September 2, 2025 Booking Date: September 4, 2…" at bounding box center [445, 228] width 222 height 66
click at [311, 366] on p "WRP Booking/Reservation number : 47855456" at bounding box center [305, 363] width 261 height 12
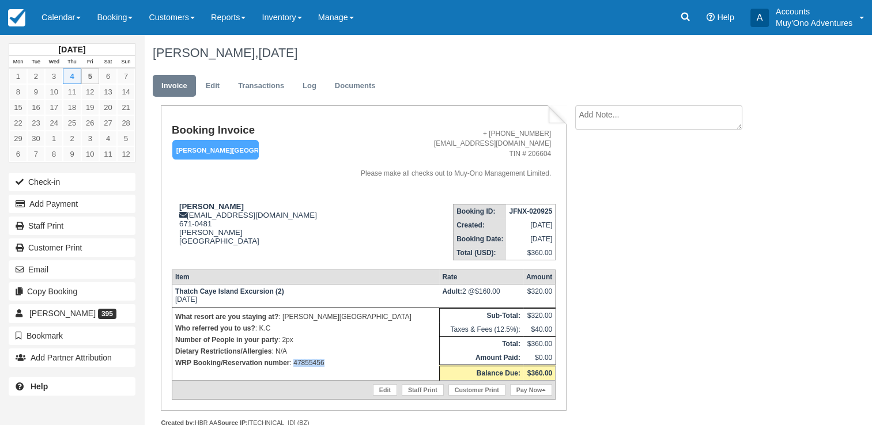
click at [311, 366] on p "WRP Booking/Reservation number : 47855456" at bounding box center [305, 363] width 261 height 12
copy p "47855456"
click at [525, 211] on strong "JFNX-020925" at bounding box center [530, 211] width 43 height 8
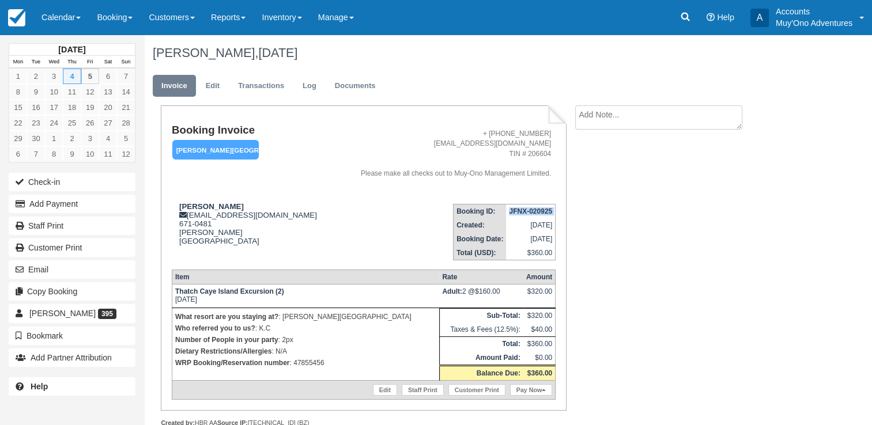
copy tbody "JFNX-020925"
drag, startPoint x: 181, startPoint y: 202, endPoint x: 237, endPoint y: 209, distance: 56.9
click at [237, 209] on td "Brandon Branch frontdesk@hopkinsbaybelize.com 671-0481 Hopkins Belize View on G…" at bounding box center [253, 228] width 162 height 66
copy strong "Brandon Branch"
click at [316, 360] on p "WRP Booking/Reservation number : 47855456" at bounding box center [305, 363] width 261 height 12
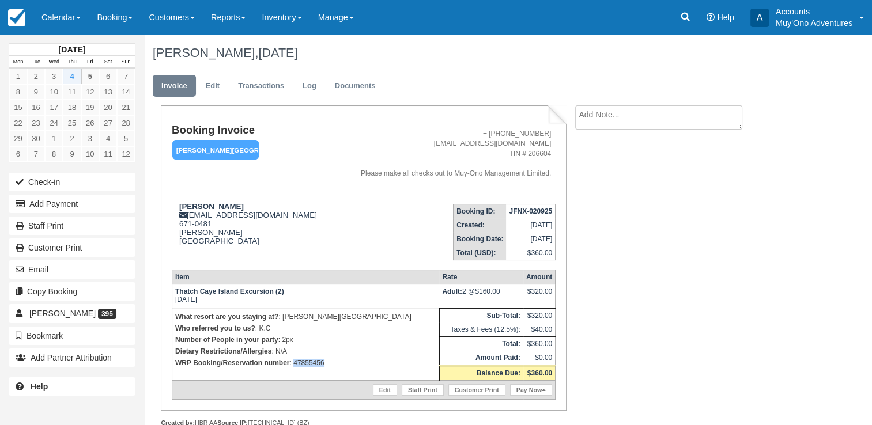
click at [316, 360] on p "WRP Booking/Reservation number : 47855456" at bounding box center [305, 363] width 261 height 12
copy p "47855456"
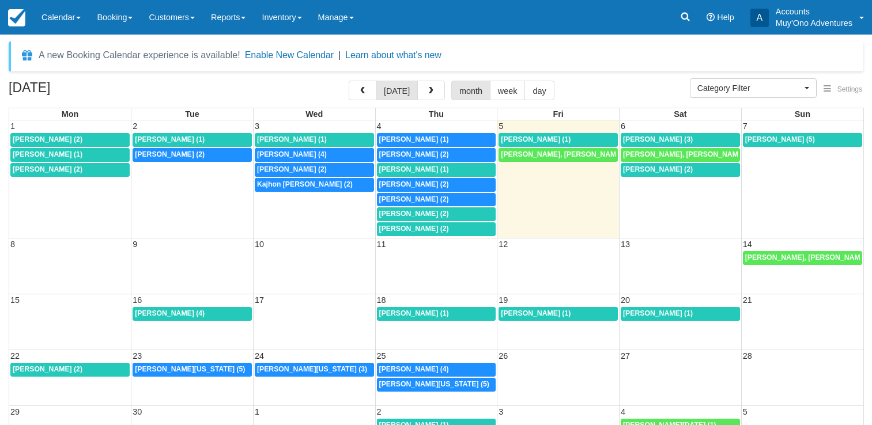
select select
click at [419, 169] on span "[PERSON_NAME] (1)" at bounding box center [414, 169] width 70 height 8
select select
click at [410, 186] on span "[PERSON_NAME] (2)" at bounding box center [414, 184] width 70 height 8
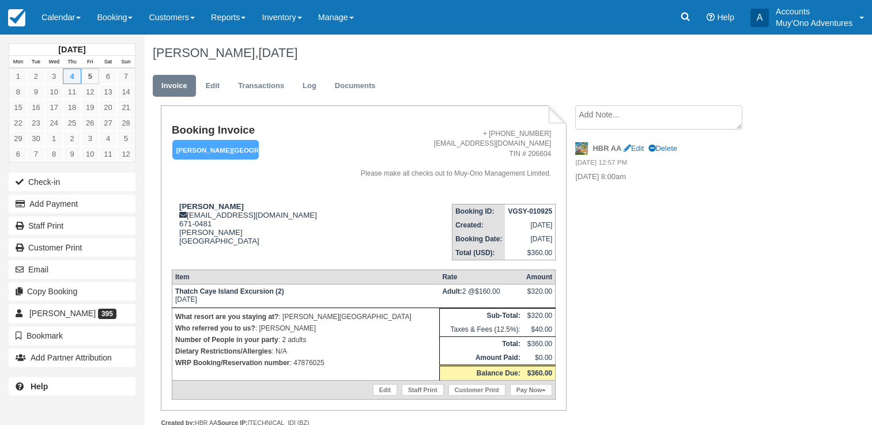
click at [319, 361] on p "WRP Booking/Reservation number : 47876025" at bounding box center [305, 363] width 261 height 12
copy p "47876025"
click at [527, 211] on strong "VGSY-010925" at bounding box center [530, 211] width 44 height 8
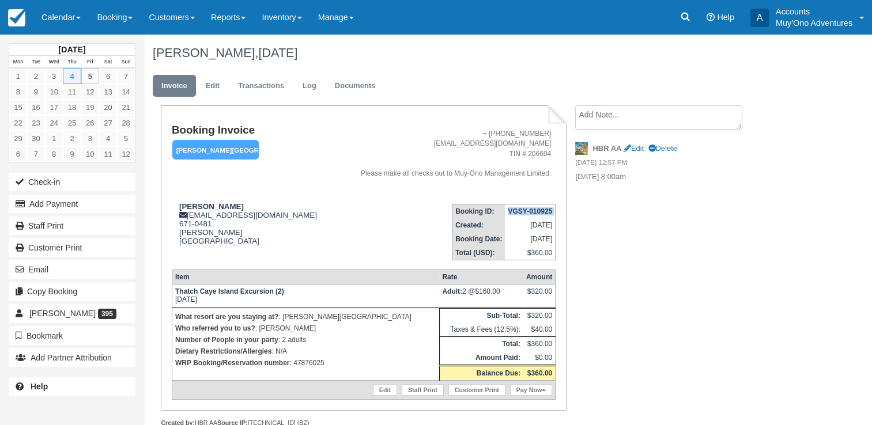
click at [527, 211] on strong "VGSY-010925" at bounding box center [530, 211] width 44 height 8
copy tbody "VGSY-010925"
drag, startPoint x: 179, startPoint y: 203, endPoint x: 226, endPoint y: 209, distance: 47.6
click at [226, 209] on strong "David Harkey" at bounding box center [211, 206] width 65 height 9
copy strong "David Harkey"
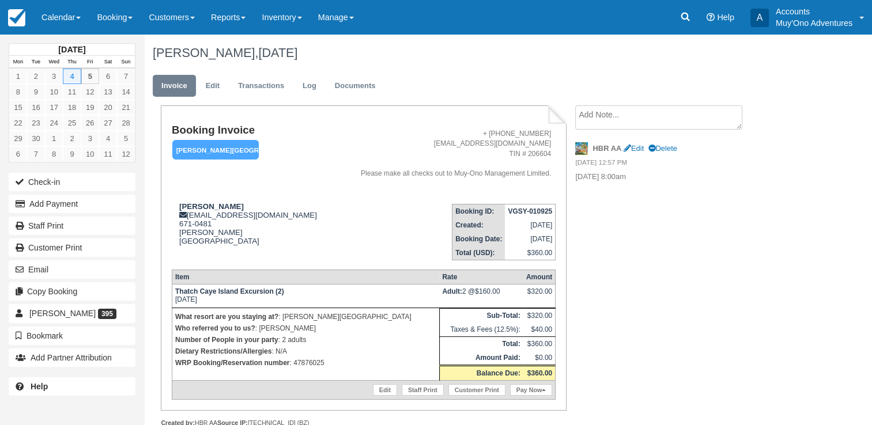
click at [316, 369] on p "WRP Booking/Reservation number : 47876025" at bounding box center [305, 363] width 261 height 12
copy p "47876025"
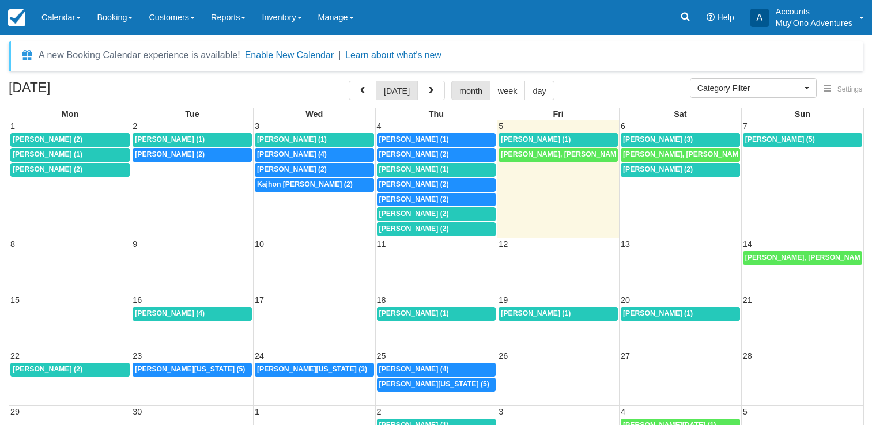
select select
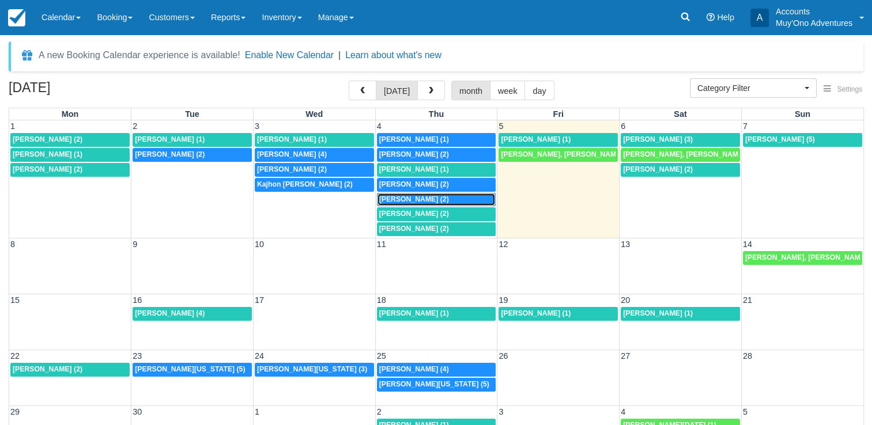
click at [418, 197] on span "Kenya Boulware (2)" at bounding box center [414, 199] width 70 height 8
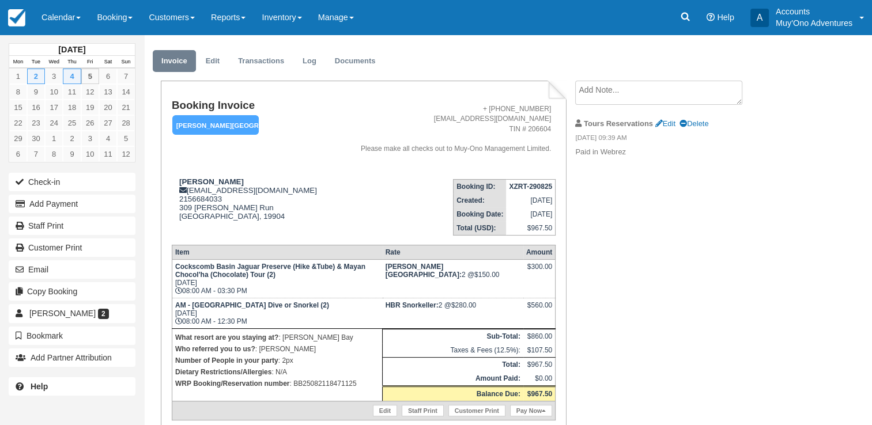
scroll to position [25, 0]
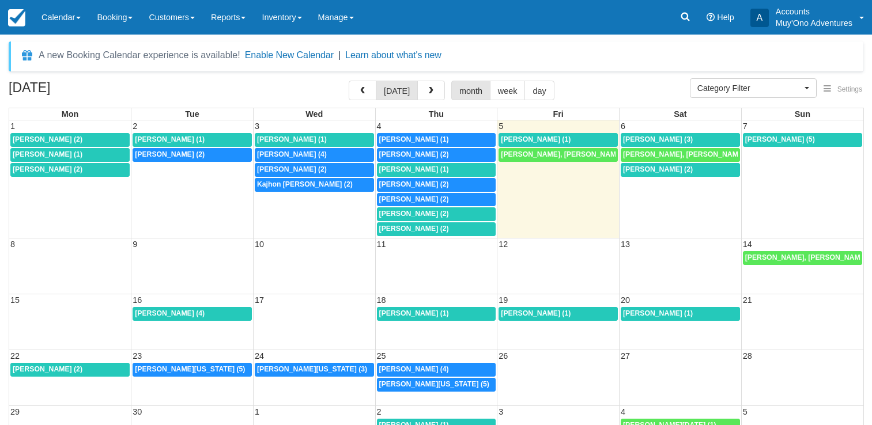
select select
click at [415, 213] on span "[PERSON_NAME] (2)" at bounding box center [414, 214] width 70 height 8
select select
click at [433, 225] on div "1:30p Marc Turina (2)" at bounding box center [436, 229] width 115 height 9
select select
